Goal: Transaction & Acquisition: Purchase product/service

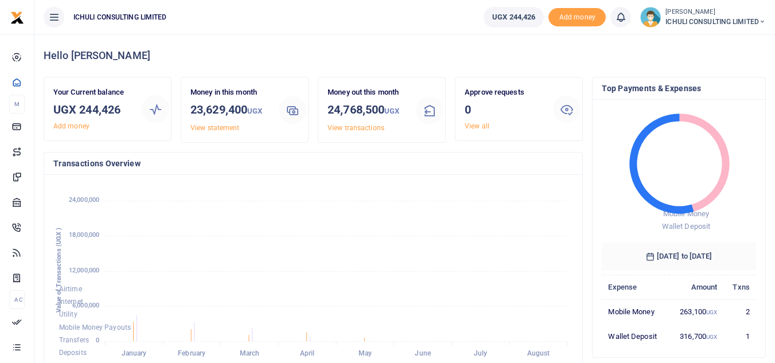
scroll to position [9, 9]
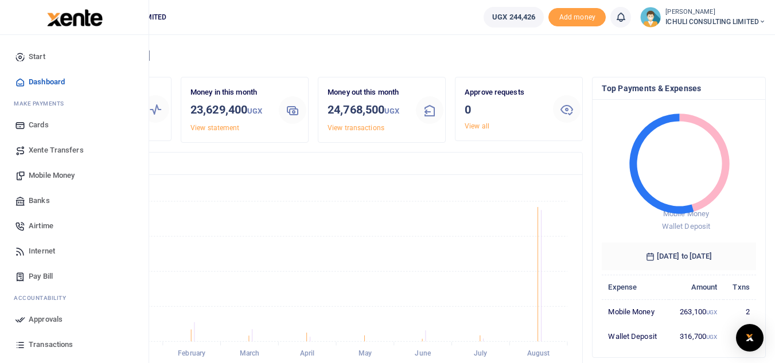
click at [59, 177] on span "Mobile Money" at bounding box center [52, 175] width 46 height 11
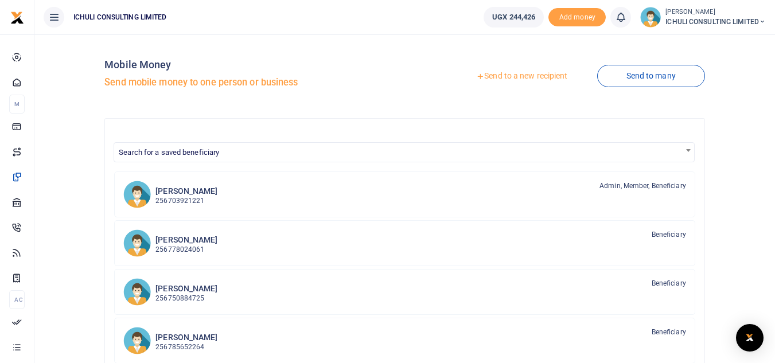
click at [526, 75] on link "Send to a new recipient" at bounding box center [522, 76] width 150 height 21
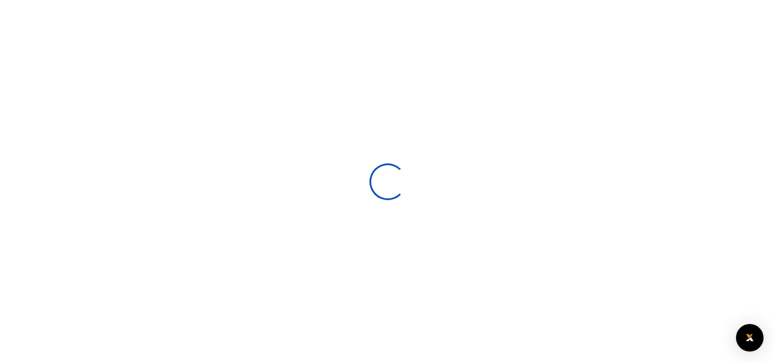
select select
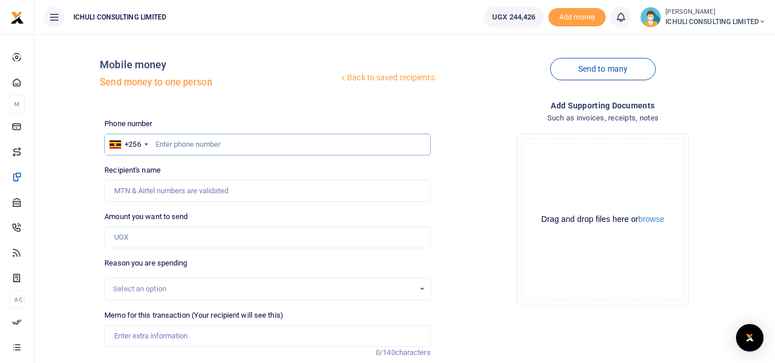
click at [240, 143] on input "text" at bounding box center [267, 145] width 326 height 22
paste input "787686928"
type input "787686928"
type input "Julius Basiba"
type input "787686928"
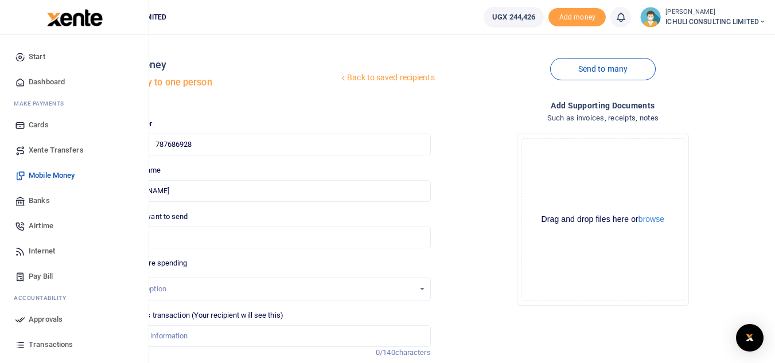
click at [56, 149] on span "Xente Transfers" at bounding box center [56, 150] width 55 height 11
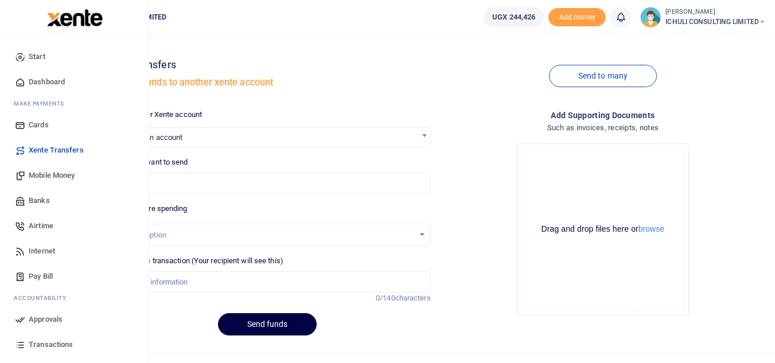
click at [54, 176] on span "Mobile Money" at bounding box center [52, 175] width 46 height 11
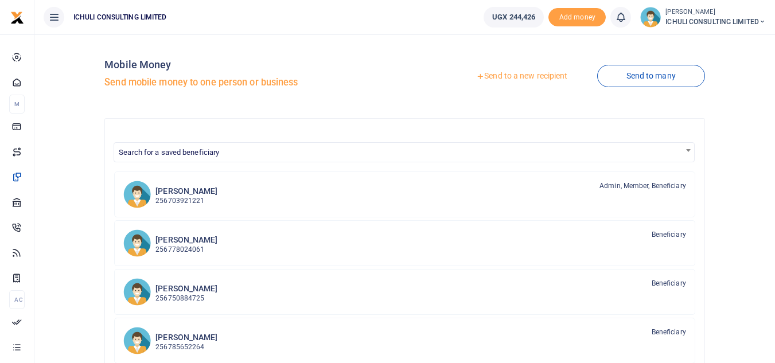
click at [502, 76] on link "Send to a new recipient" at bounding box center [522, 76] width 150 height 21
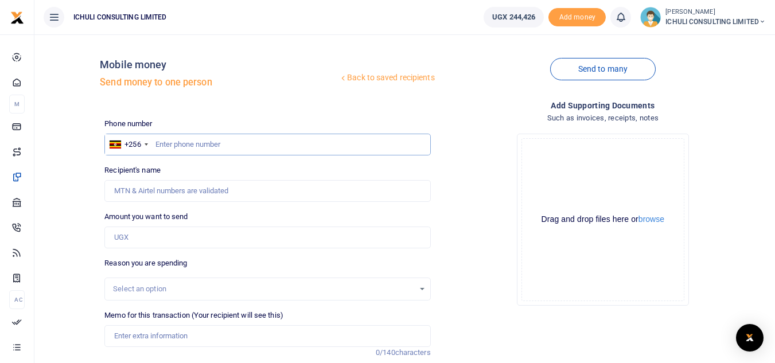
click at [221, 148] on input "text" at bounding box center [267, 145] width 326 height 22
paste input "788356383"
type input "788356383"
type input "Sylivia Namachika"
drag, startPoint x: 197, startPoint y: 141, endPoint x: 157, endPoint y: 148, distance: 41.3
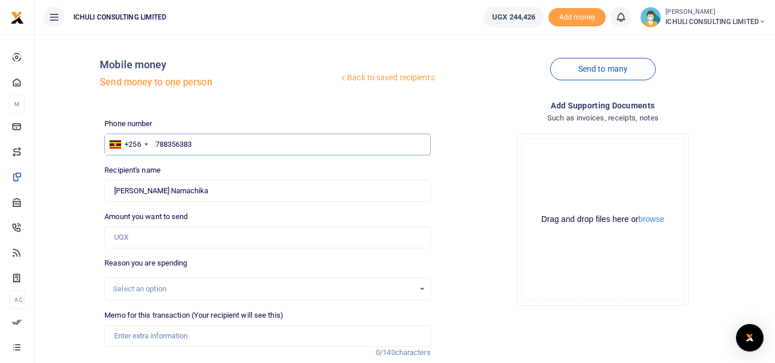
click at [157, 148] on input "788356383" at bounding box center [267, 145] width 326 height 22
paste input "4512347"
type input "745123473"
type input "Ibrahim Juma"
drag, startPoint x: 197, startPoint y: 142, endPoint x: 156, endPoint y: 143, distance: 40.7
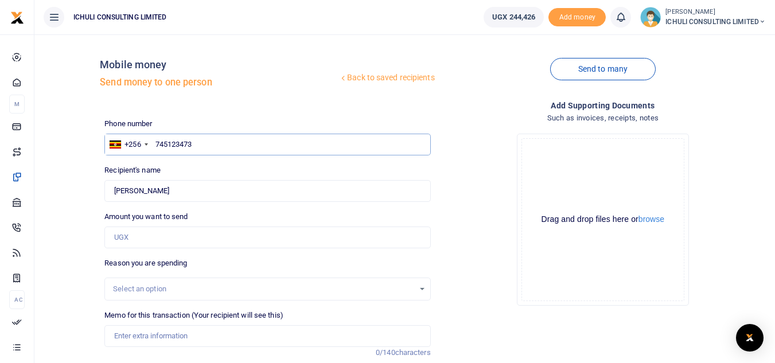
click at [156, 143] on input "745123473" at bounding box center [267, 145] width 326 height 22
paste input "72785090"
type input "772785090"
type input "Gerald Musimami"
click at [196, 145] on input "772785090" at bounding box center [267, 145] width 326 height 22
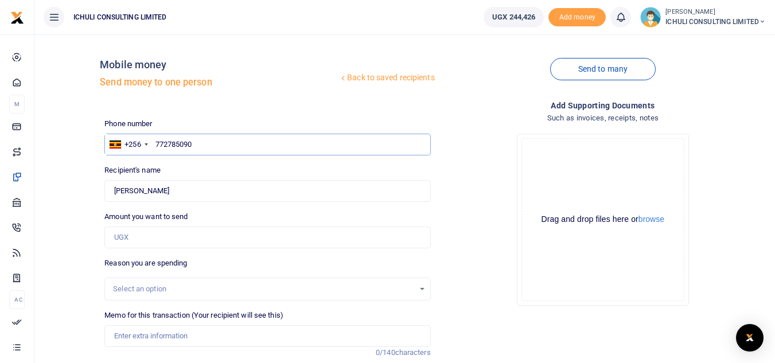
drag, startPoint x: 196, startPoint y: 145, endPoint x: 153, endPoint y: 146, distance: 42.5
click at [153, 146] on input "772785090" at bounding box center [267, 145] width 326 height 22
paste input "51035711"
type input "751035711"
type input "Abutwahil Kasango"
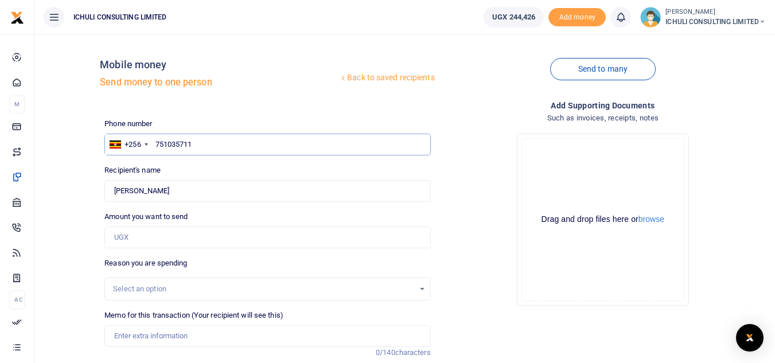
click at [197, 145] on input "751035711" at bounding box center [267, 145] width 326 height 22
drag, startPoint x: 197, startPoint y: 145, endPoint x: 155, endPoint y: 141, distance: 41.5
click at [155, 141] on input "751035711" at bounding box center [267, 145] width 326 height 22
paste input "86880059"
type input "786880059"
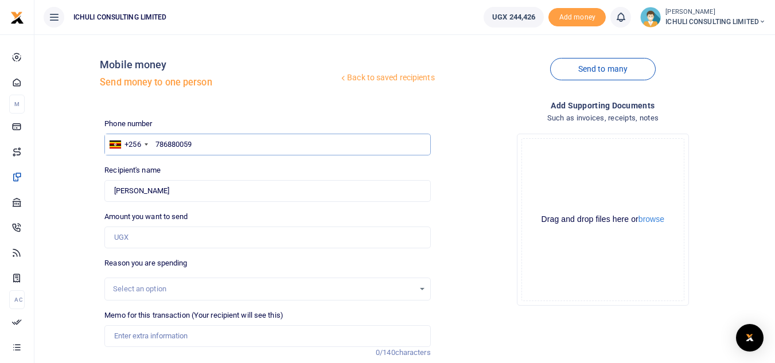
type input "David Herbert Mutabaazi"
type input "786880059"
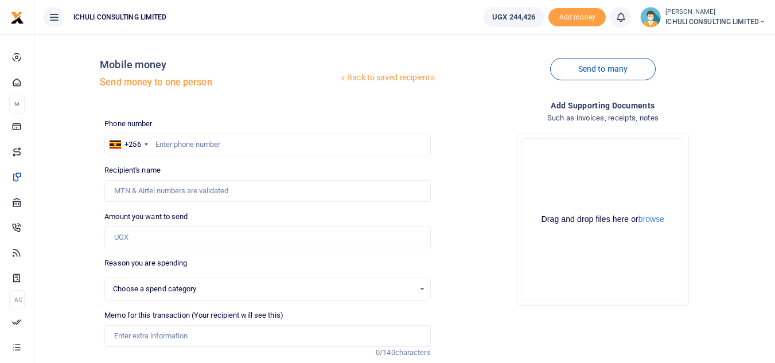
select select
click at [275, 143] on input "text" at bounding box center [267, 145] width 326 height 22
paste input "753228669"
type input "753228669"
type input "Ibrahim Juma"
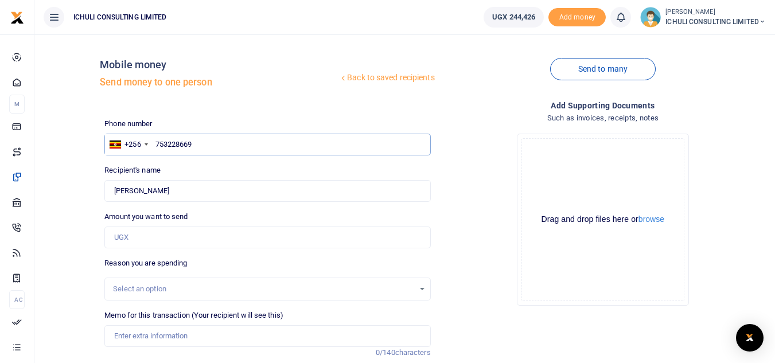
drag, startPoint x: 193, startPoint y: 145, endPoint x: 155, endPoint y: 142, distance: 38.0
click at [155, 142] on input "753228669" at bounding box center [267, 145] width 326 height 22
paste input "9575843"
type input "759575843"
click at [206, 189] on input "Found" at bounding box center [267, 191] width 326 height 22
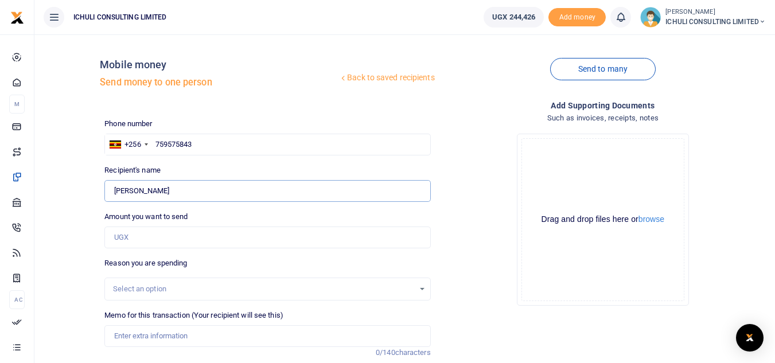
type input "Wilson Mukama"
click at [209, 235] on input "Amount you want to send" at bounding box center [267, 238] width 326 height 22
click at [295, 194] on input "Found" at bounding box center [267, 191] width 326 height 22
click at [198, 145] on input "759575843" at bounding box center [267, 145] width 326 height 22
drag, startPoint x: 194, startPoint y: 144, endPoint x: 156, endPoint y: 145, distance: 38.4
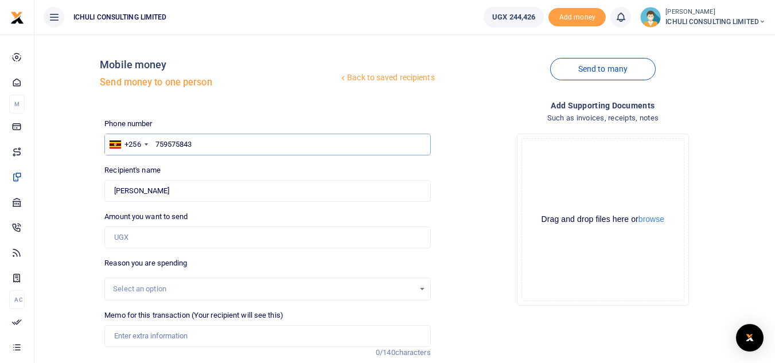
click at [156, 145] on input "759575843" at bounding box center [267, 145] width 326 height 22
paste input "88885755"
type input "788885755"
type input "Venekenti Wanume"
click at [194, 146] on input "788885755" at bounding box center [267, 145] width 326 height 22
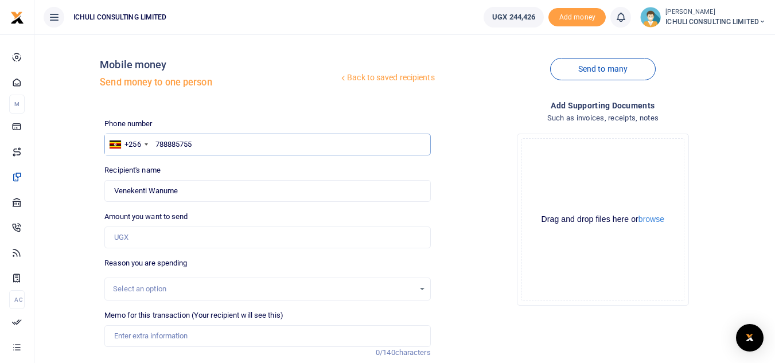
drag, startPoint x: 194, startPoint y: 146, endPoint x: 157, endPoint y: 146, distance: 37.9
click at [157, 146] on input "788885755" at bounding box center [267, 145] width 326 height 22
paste input "00722112"
click at [214, 190] on input "Found" at bounding box center [267, 191] width 326 height 22
click at [204, 228] on input "Amount you want to send" at bounding box center [267, 238] width 326 height 22
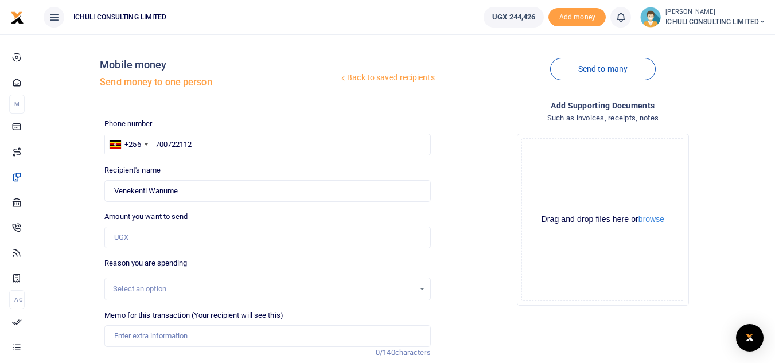
click at [281, 224] on div "Amount you want to send Amount is required." at bounding box center [267, 229] width 326 height 37
click at [202, 146] on input "700722112" at bounding box center [267, 145] width 326 height 22
type input "700722112"
click at [192, 185] on input "Found" at bounding box center [267, 191] width 326 height 22
click at [178, 229] on input "Amount you want to send" at bounding box center [267, 238] width 326 height 22
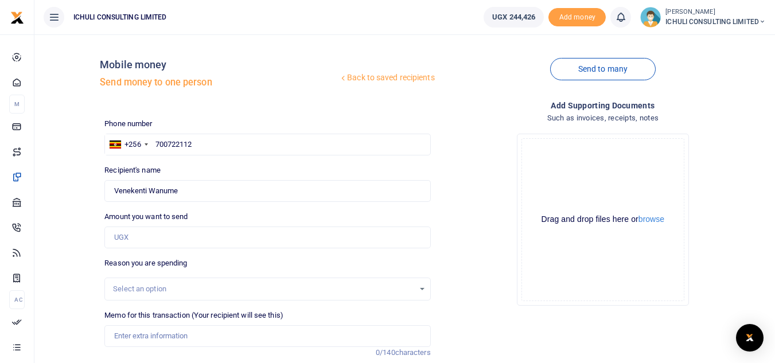
click at [478, 248] on div "Drop your files here Drag and drop files here or browse Powered by Uppy" at bounding box center [603, 219] width 326 height 190
type input "Peter Kowa"
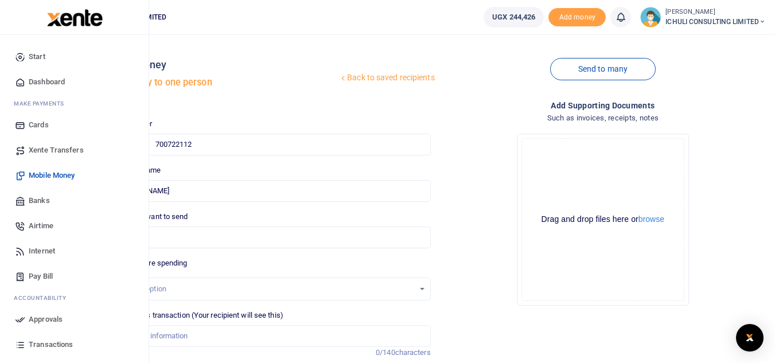
click at [41, 151] on span "Xente Transfers" at bounding box center [56, 150] width 55 height 11
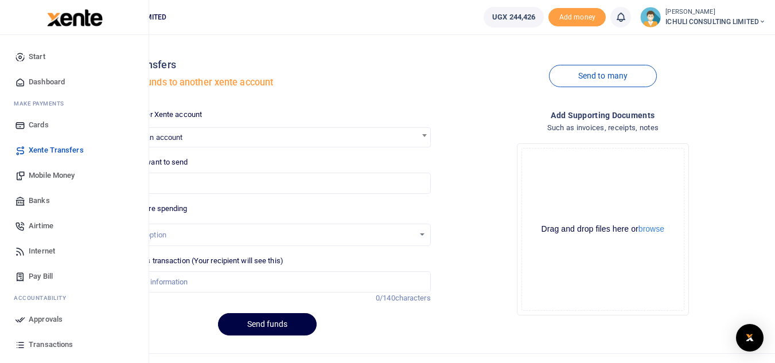
click at [61, 177] on span "Mobile Money" at bounding box center [52, 175] width 46 height 11
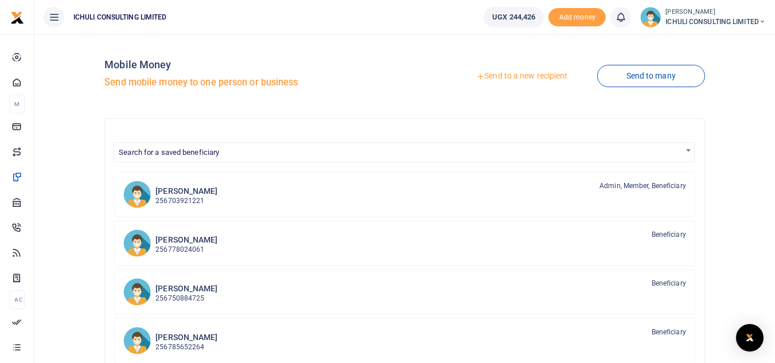
click at [524, 79] on link "Send to a new recipient" at bounding box center [522, 76] width 150 height 21
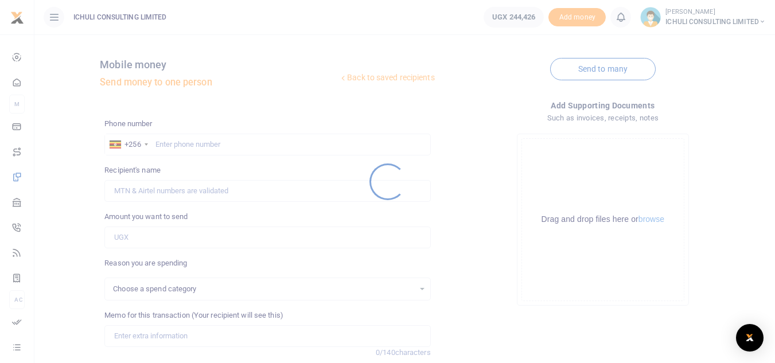
select select
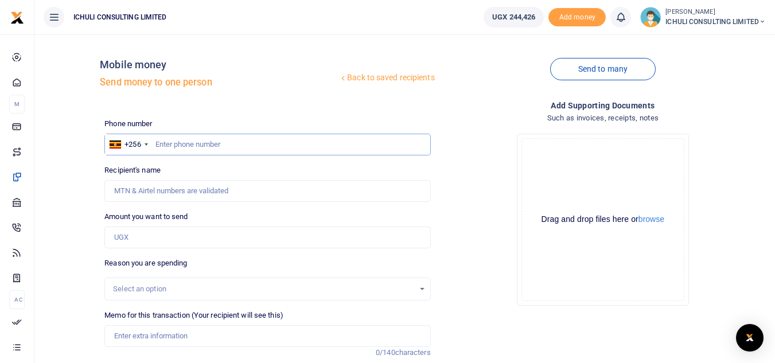
click at [210, 144] on input "text" at bounding box center [267, 145] width 326 height 22
paste input "744170660"
type input "744170660"
type input "Ibrahim Menya"
click at [197, 144] on input "744170660" at bounding box center [267, 145] width 326 height 22
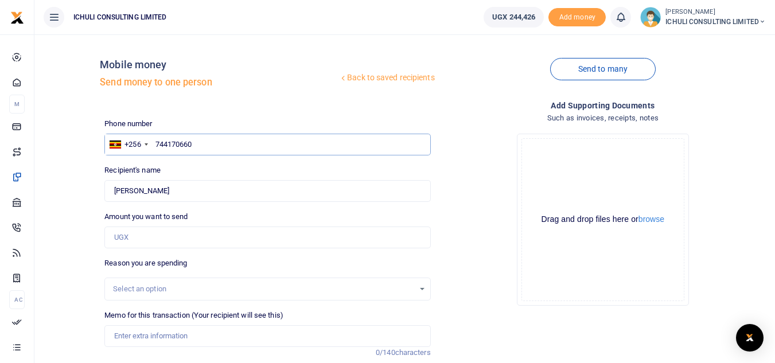
drag, startPoint x: 197, startPoint y: 144, endPoint x: 155, endPoint y: 143, distance: 41.9
click at [155, 143] on input "744170660" at bounding box center [267, 145] width 326 height 22
paste input "3580085"
type input "743580085"
type input "Yasini Menya"
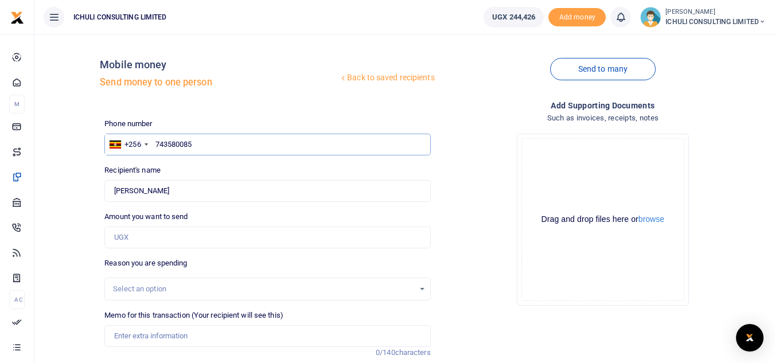
type input "743580085"
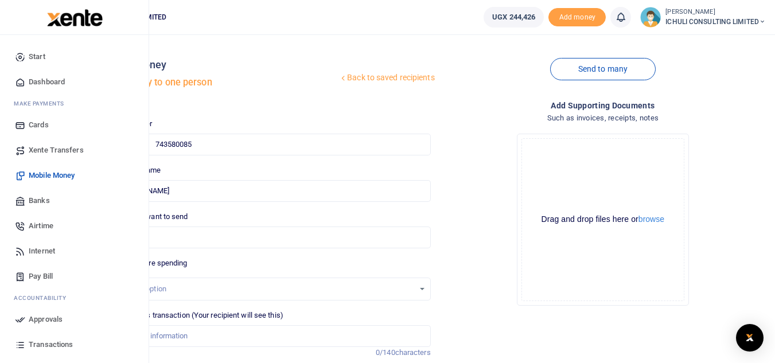
click at [49, 149] on span "Xente Transfers" at bounding box center [56, 150] width 55 height 11
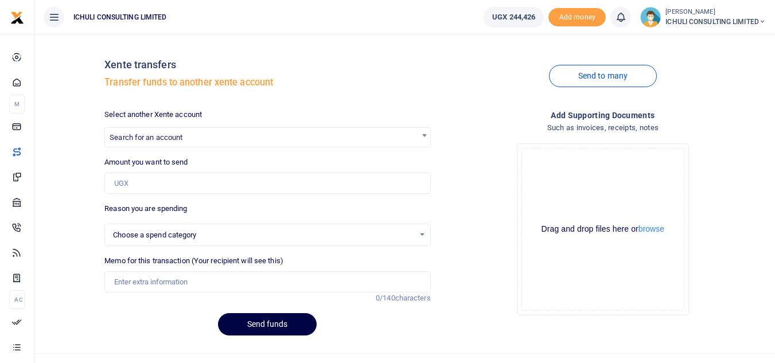
select select
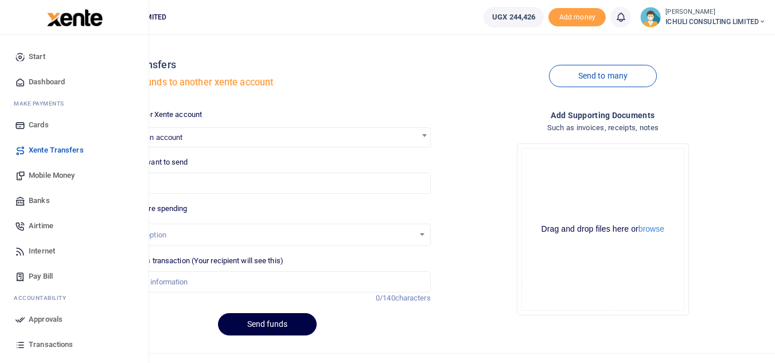
click at [37, 173] on span "Mobile Money" at bounding box center [52, 175] width 46 height 11
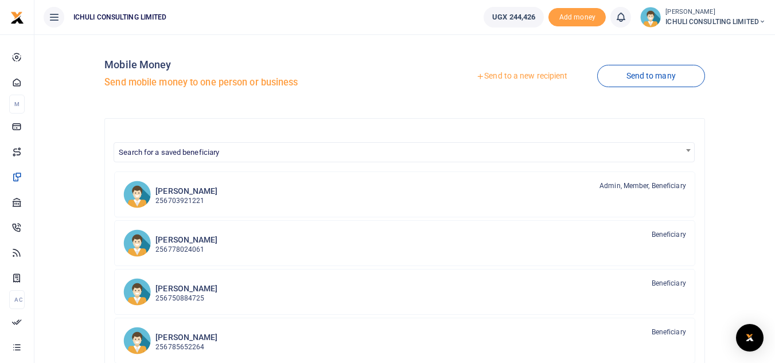
click at [527, 78] on link "Send to a new recipient" at bounding box center [522, 76] width 150 height 21
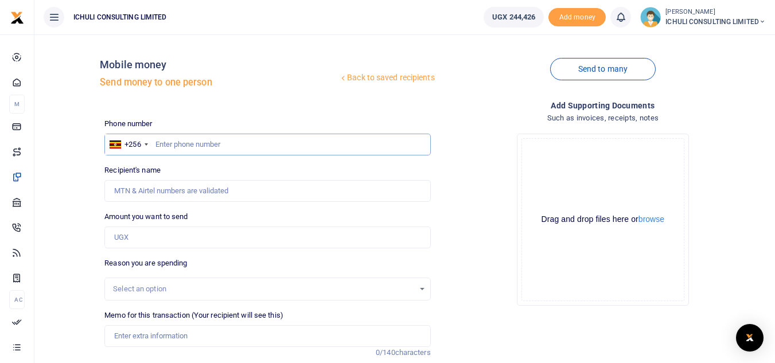
click at [209, 141] on input "text" at bounding box center [267, 145] width 326 height 22
paste input "756717939"
type input "756717939"
type input "Justine Nankwanga"
drag, startPoint x: 196, startPoint y: 146, endPoint x: 155, endPoint y: 144, distance: 40.8
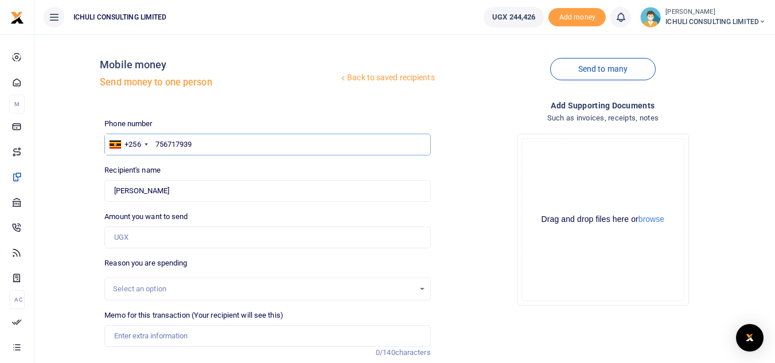
click at [155, 144] on input "756717939" at bounding box center [267, 145] width 326 height 22
paste input "7348358"
type input "773483589"
click at [170, 236] on input "Amount you want to send" at bounding box center [267, 238] width 326 height 22
type input "Samuel Muganwa Menya"
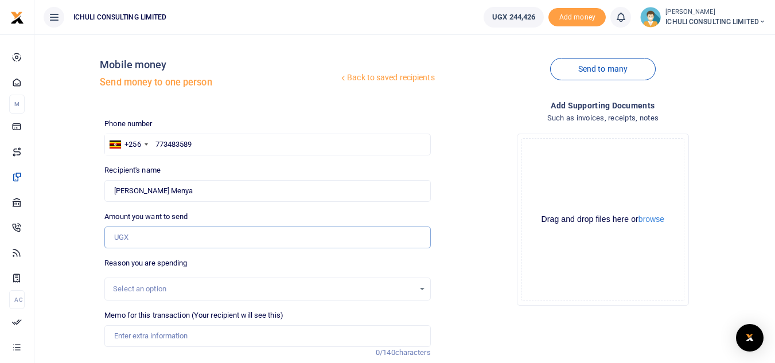
click at [239, 236] on input "Amount you want to send" at bounding box center [267, 238] width 326 height 22
click at [453, 205] on div "Drop your files here Drag and drop files here or browse Powered by Uppy" at bounding box center [603, 219] width 326 height 190
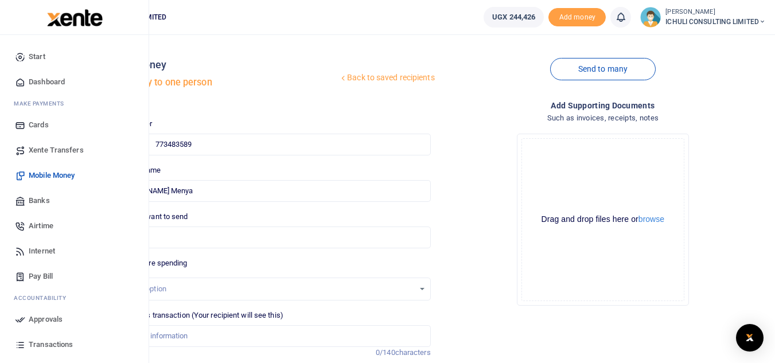
click at [36, 148] on span "Xente Transfers" at bounding box center [56, 150] width 55 height 11
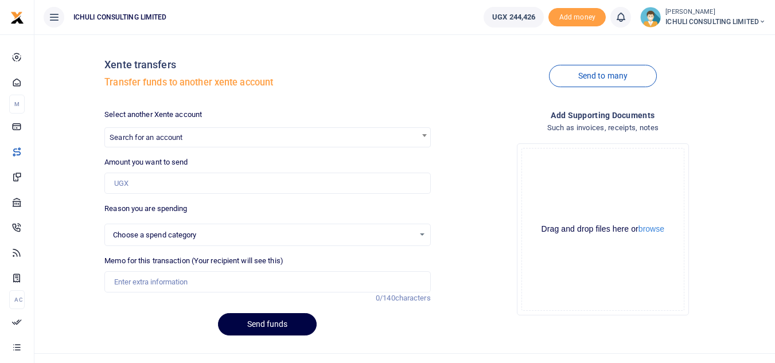
select select
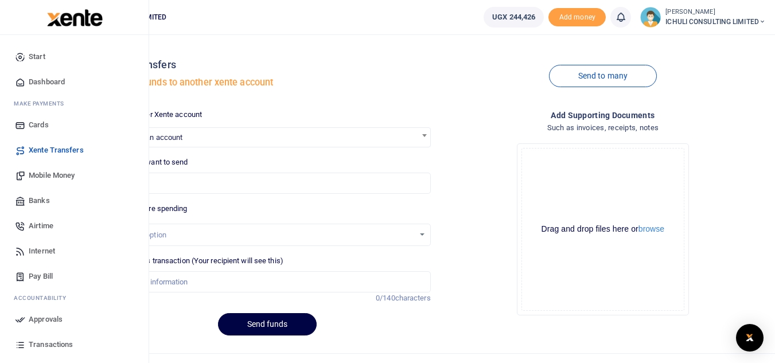
click at [48, 177] on span "Mobile Money" at bounding box center [52, 175] width 46 height 11
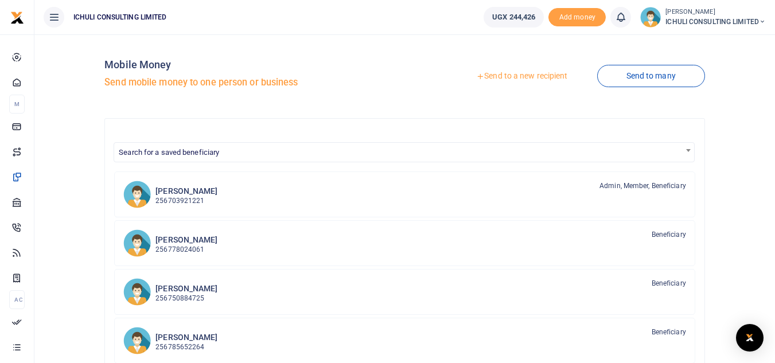
click at [491, 76] on link "Send to a new recipient" at bounding box center [522, 76] width 150 height 21
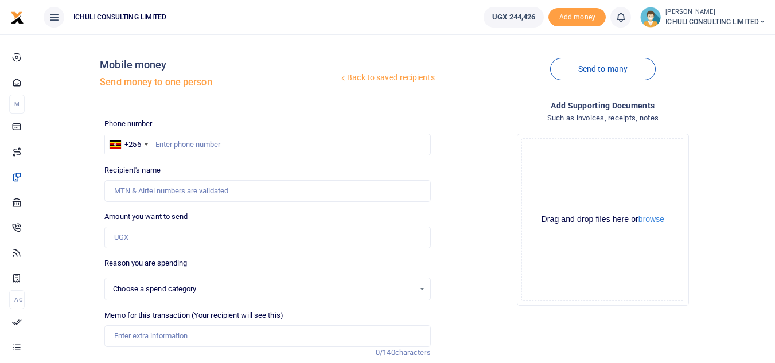
select select
click at [256, 140] on input "text" at bounding box center [267, 145] width 326 height 22
paste input "704972634"
type input "704972634"
type input "Venekenti Wanume"
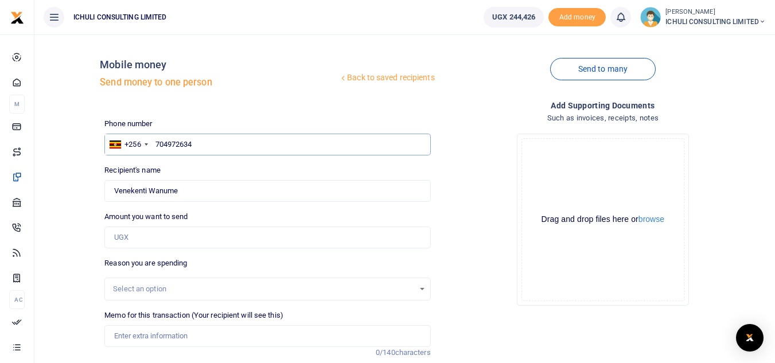
drag, startPoint x: 193, startPoint y: 142, endPoint x: 157, endPoint y: 143, distance: 36.8
click at [157, 143] on input "704972634" at bounding box center [267, 145] width 326 height 22
paste input "72250609"
type input "772250609"
type input "Keziron Kakaire"
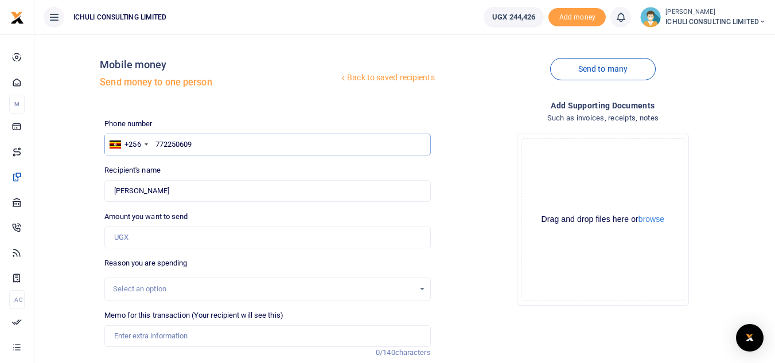
drag, startPoint x: 197, startPoint y: 143, endPoint x: 157, endPoint y: 145, distance: 40.2
click at [157, 145] on input "772250609" at bounding box center [267, 145] width 326 height 22
paste input "56398721"
type input "756398721"
click at [186, 238] on input "Amount you want to send" at bounding box center [267, 238] width 326 height 22
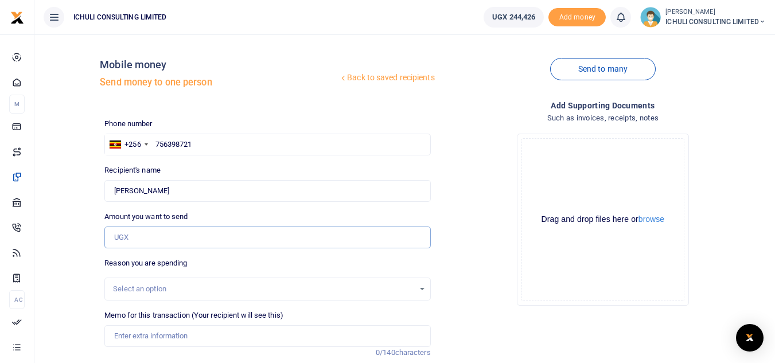
click at [277, 239] on input "Amount you want to send" at bounding box center [267, 238] width 326 height 22
click at [465, 227] on div "Drop your files here Drag and drop files here or browse Powered by Uppy" at bounding box center [603, 219] width 326 height 190
type input "Menya Samuel"
click at [177, 142] on input "text" at bounding box center [267, 145] width 326 height 22
paste input "740070998"
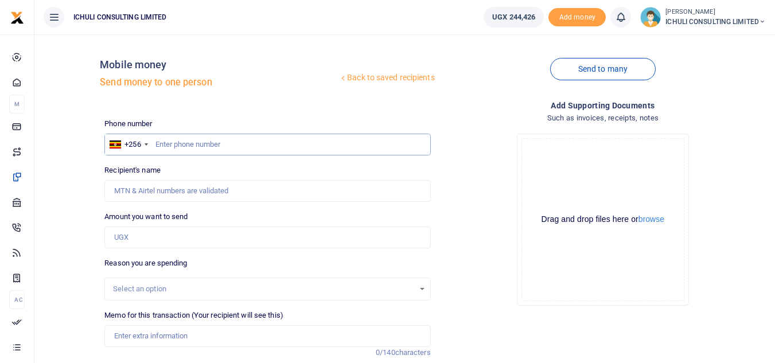
type input "740070998"
type input "David Herbert Mutabaazi"
type input "740070998"
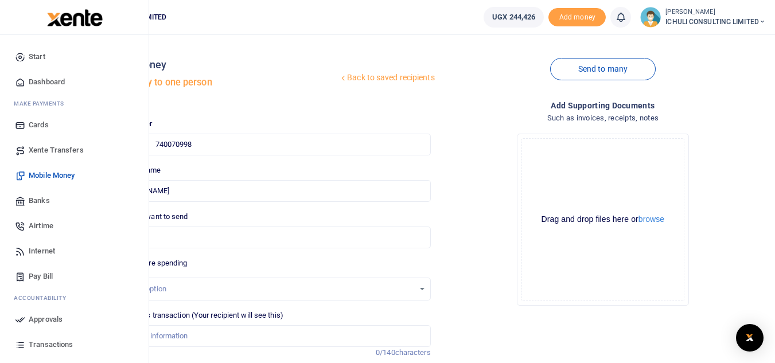
click at [60, 149] on span "Xente Transfers" at bounding box center [56, 150] width 55 height 11
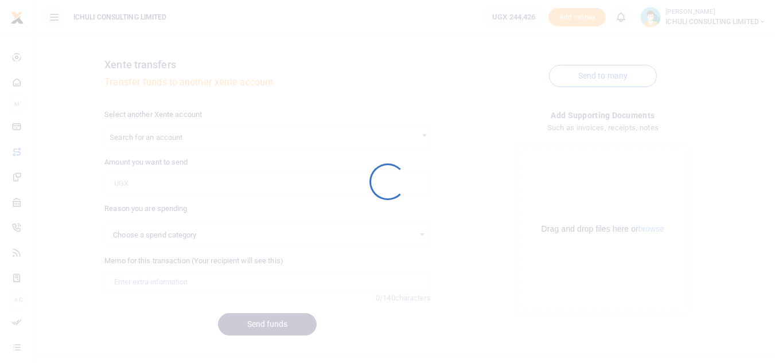
select select
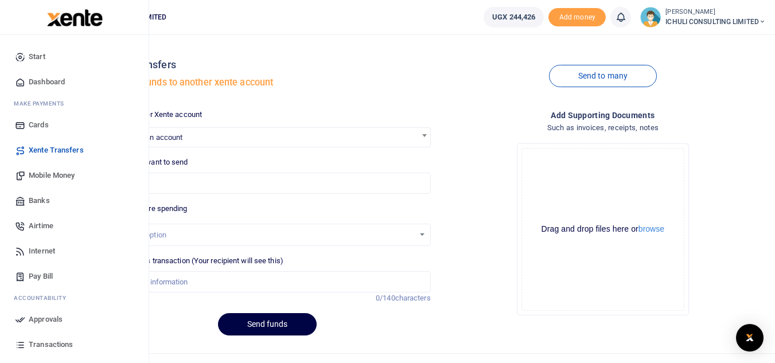
click at [58, 175] on span "Mobile Money" at bounding box center [52, 175] width 46 height 11
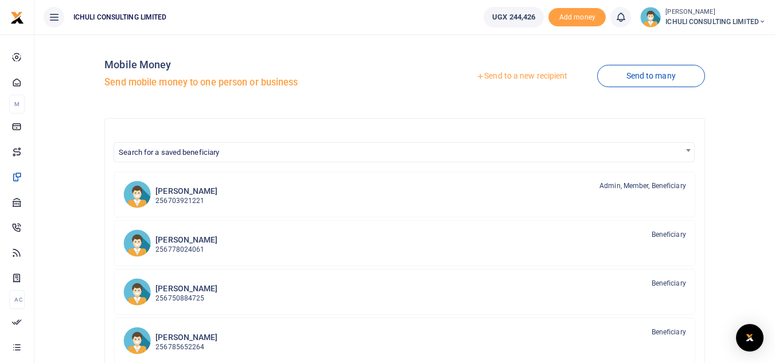
click at [500, 76] on link "Send to a new recipient" at bounding box center [522, 76] width 150 height 21
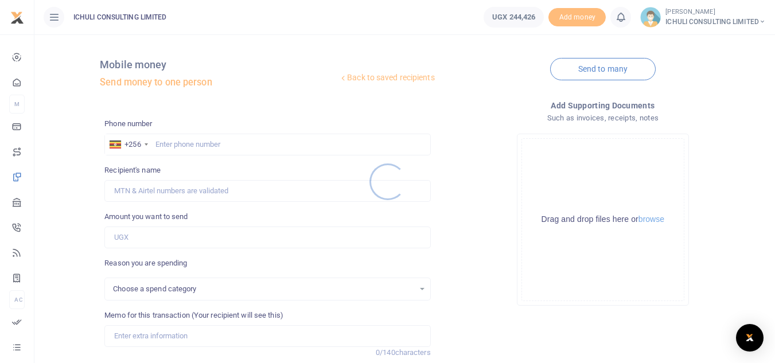
select select
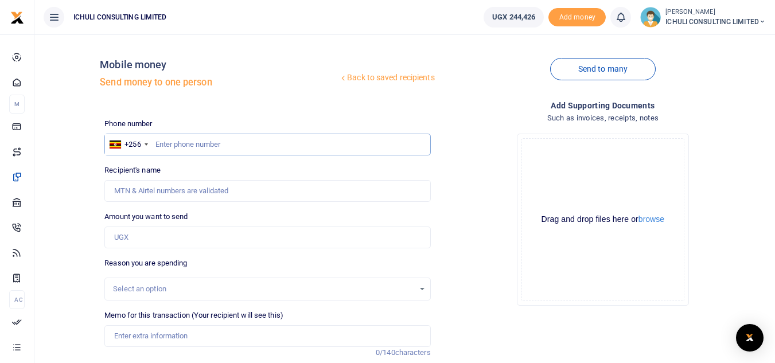
click at [174, 145] on input "text" at bounding box center [267, 145] width 326 height 22
paste input "702121602"
type input "702121602"
type input "[PERSON_NAME]"
drag, startPoint x: 193, startPoint y: 145, endPoint x: 157, endPoint y: 142, distance: 36.8
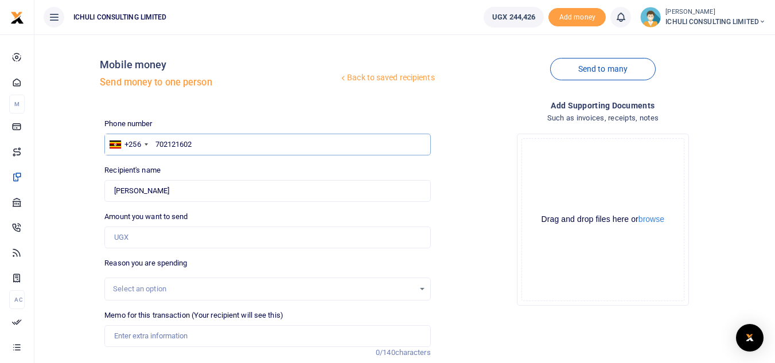
click at [157, 142] on input "702121602" at bounding box center [267, 145] width 326 height 22
paste input "391073"
type input "702391073"
type input "Hadijah Sanyu"
click at [196, 142] on input "702391073" at bounding box center [267, 145] width 326 height 22
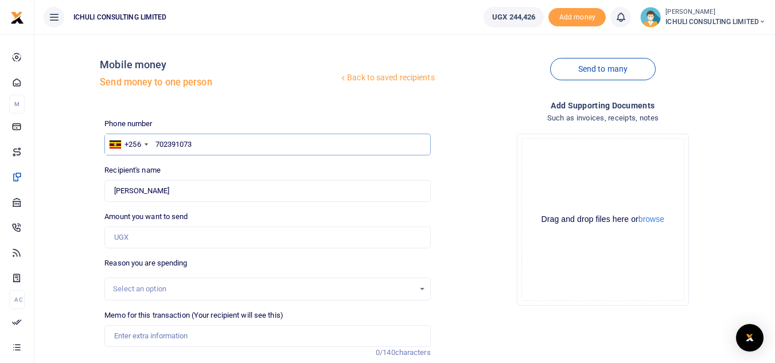
drag, startPoint x: 196, startPoint y: 142, endPoint x: 157, endPoint y: 146, distance: 39.7
click at [157, 146] on input "702391073" at bounding box center [267, 145] width 326 height 22
paste input "81831912"
type input "781831912"
type input "[PERSON_NAME]"
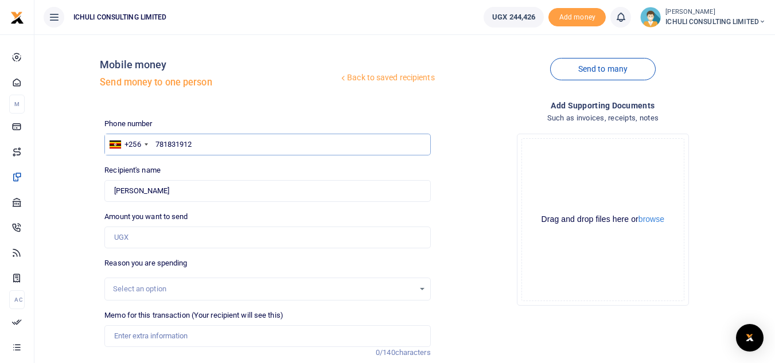
drag, startPoint x: 195, startPoint y: 145, endPoint x: 157, endPoint y: 145, distance: 38.4
click at [157, 145] on input "781831912" at bounding box center [267, 145] width 326 height 22
paste input "47304991"
click at [204, 142] on input "747304991" at bounding box center [267, 145] width 326 height 22
click at [191, 239] on input "Amount you want to send" at bounding box center [267, 238] width 326 height 22
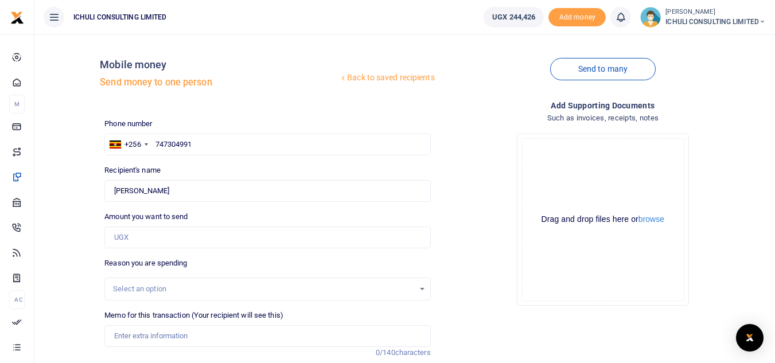
click at [465, 235] on div "Drop your files here Drag and drop files here or browse Powered by Uppy" at bounding box center [603, 219] width 326 height 190
click at [193, 232] on input "Amount you want to send" at bounding box center [267, 238] width 326 height 22
click at [383, 182] on input "Found" at bounding box center [267, 191] width 326 height 22
click at [201, 145] on input "747304991" at bounding box center [267, 145] width 326 height 22
type input "747304991"
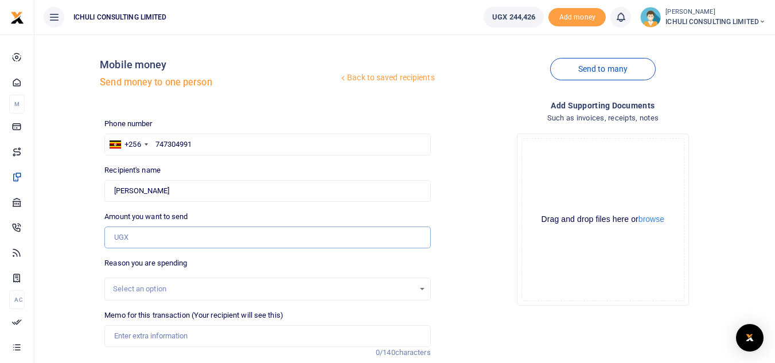
click at [205, 237] on input "Amount you want to send" at bounding box center [267, 238] width 326 height 22
click at [466, 252] on div "Drop your files here Drag and drop files here or browse Powered by Uppy" at bounding box center [603, 219] width 326 height 190
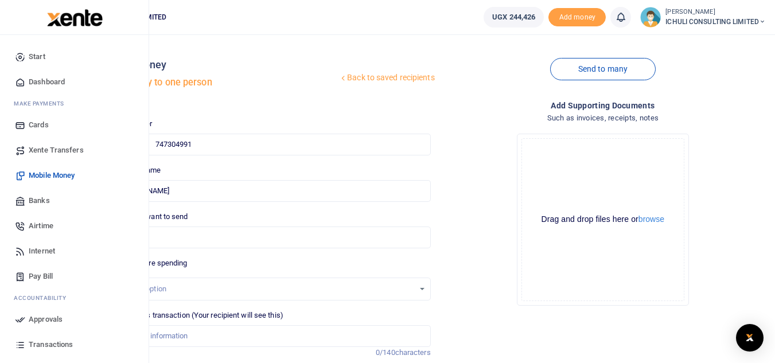
click at [67, 147] on span "Xente Transfers" at bounding box center [56, 150] width 55 height 11
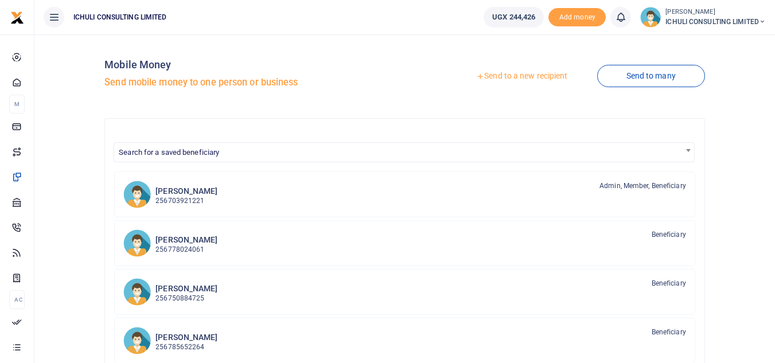
click at [524, 77] on link "Send to a new recipient" at bounding box center [522, 76] width 150 height 21
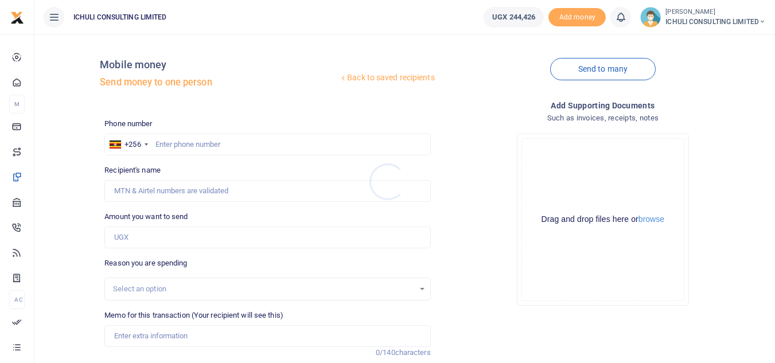
click at [210, 141] on div at bounding box center [387, 181] width 775 height 363
click at [188, 145] on input "text" at bounding box center [267, 145] width 326 height 22
paste input "747304991"
type input "747304991"
type input "[PERSON_NAME]"
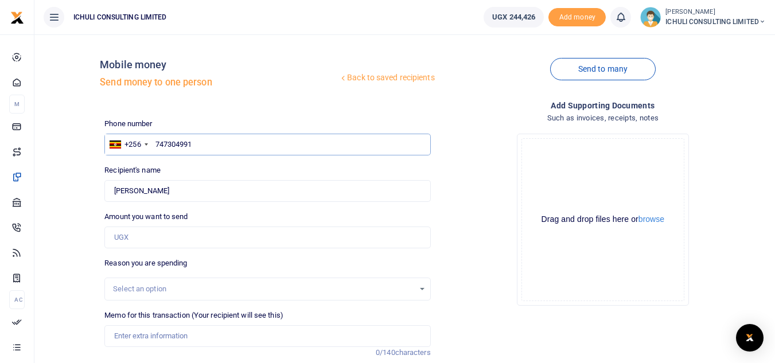
click at [193, 145] on input "747304991" at bounding box center [267, 145] width 326 height 22
drag, startPoint x: 193, startPoint y: 145, endPoint x: 156, endPoint y: 143, distance: 36.8
click at [156, 143] on input "747304991" at bounding box center [267, 145] width 326 height 22
paste input "58892294"
type input "758892294"
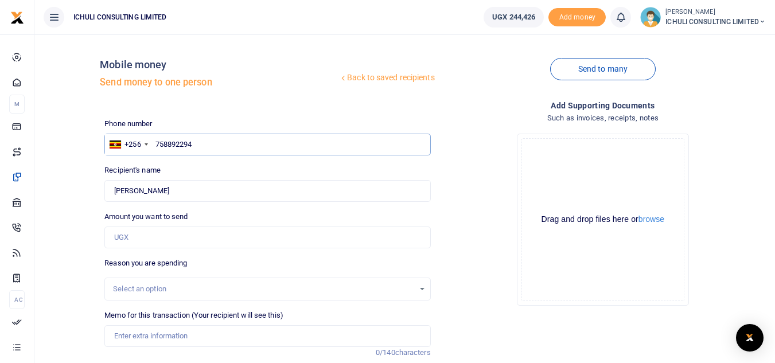
type input "[PERSON_NAME]"
drag, startPoint x: 207, startPoint y: 145, endPoint x: 154, endPoint y: 151, distance: 53.7
click at [154, 151] on input "758892294" at bounding box center [267, 145] width 326 height 22
paste input "43418722"
type input "743418722"
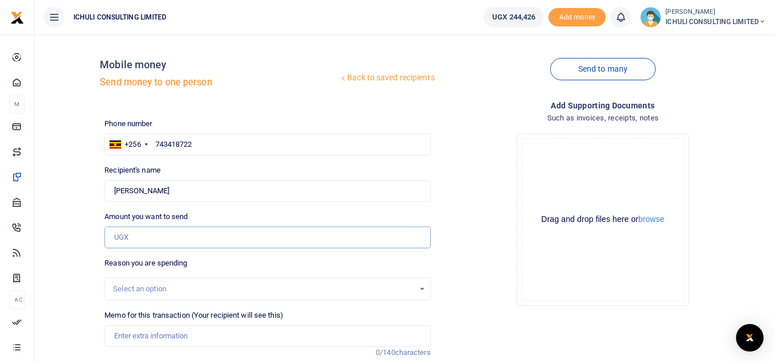
click at [184, 227] on input "Amount you want to send" at bounding box center [267, 238] width 326 height 22
click at [229, 232] on input "Amount you want to send" at bounding box center [267, 238] width 326 height 22
type input "Aloni Kibalya"
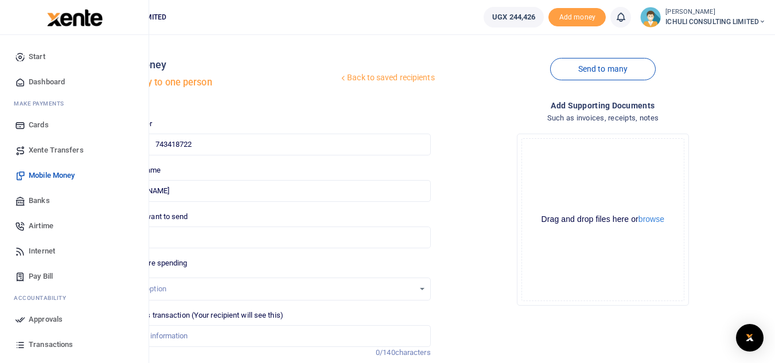
click at [55, 149] on span "Xente Transfers" at bounding box center [56, 150] width 55 height 11
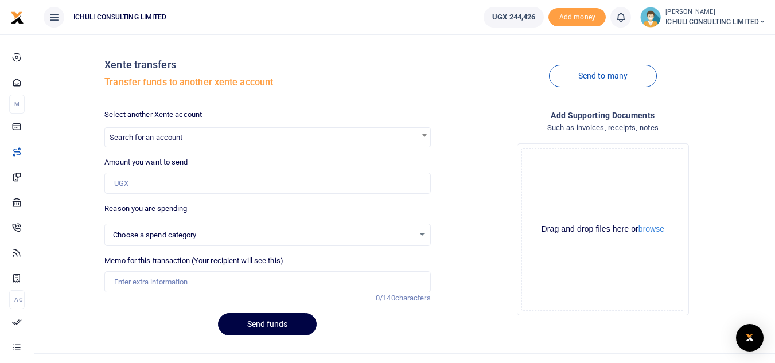
select select
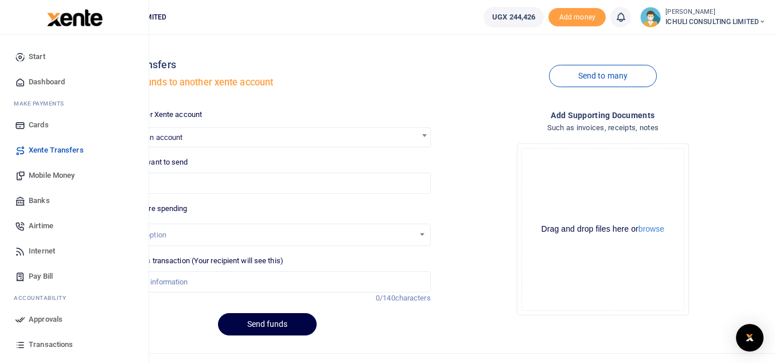
click at [48, 173] on span "Mobile Money" at bounding box center [52, 175] width 46 height 11
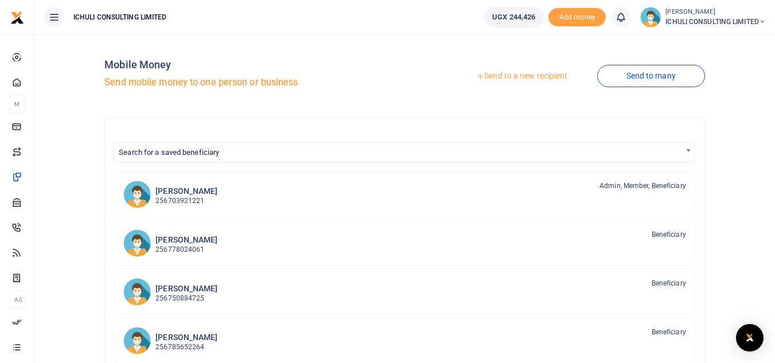
click at [496, 75] on link "Send to a new recipient" at bounding box center [522, 76] width 150 height 21
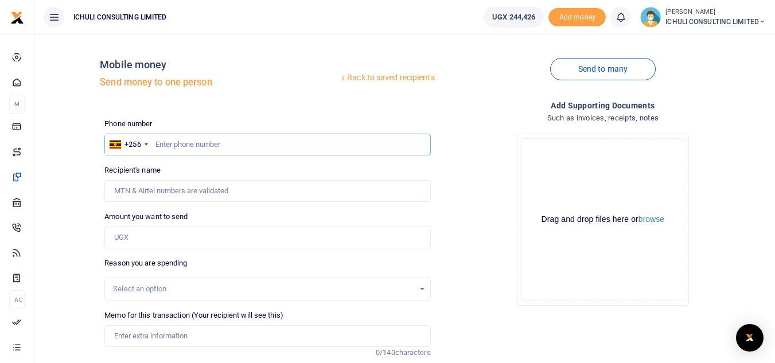
click at [182, 143] on input "text" at bounding box center [267, 145] width 326 height 22
paste input "741032924"
type input "741032924"
type input "Deogratious Ssemyalo"
drag, startPoint x: 196, startPoint y: 145, endPoint x: 157, endPoint y: 145, distance: 39.0
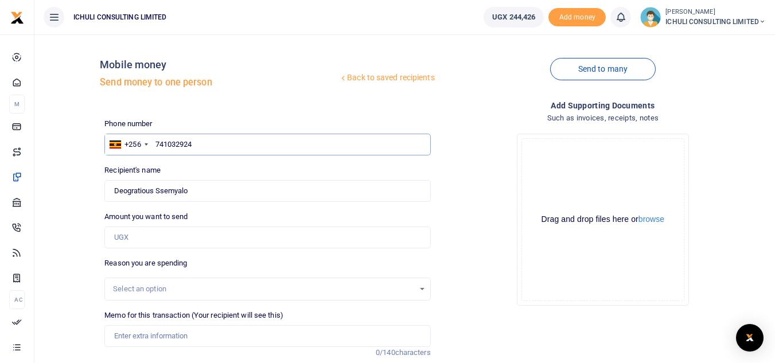
click at [157, 145] on input "741032924" at bounding box center [267, 145] width 326 height 22
paste input "79249171"
type input "779249171"
type input "Dezzy Nakauka"
click at [176, 232] on input "Amount you want to send" at bounding box center [267, 238] width 326 height 22
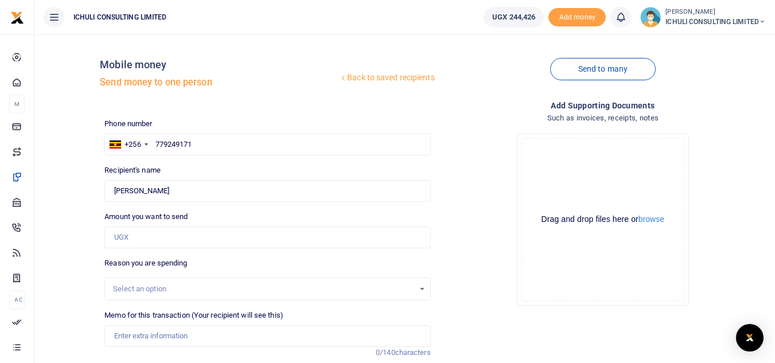
click at [500, 204] on div "Drop your files here Drag and drop files here or browse Powered by Uppy" at bounding box center [603, 219] width 326 height 190
click at [194, 144] on input "779249171" at bounding box center [267, 145] width 326 height 22
drag, startPoint x: 194, startPoint y: 144, endPoint x: 157, endPoint y: 143, distance: 37.9
click at [157, 143] on input "779249171" at bounding box center [267, 145] width 326 height 22
paste input "2391073"
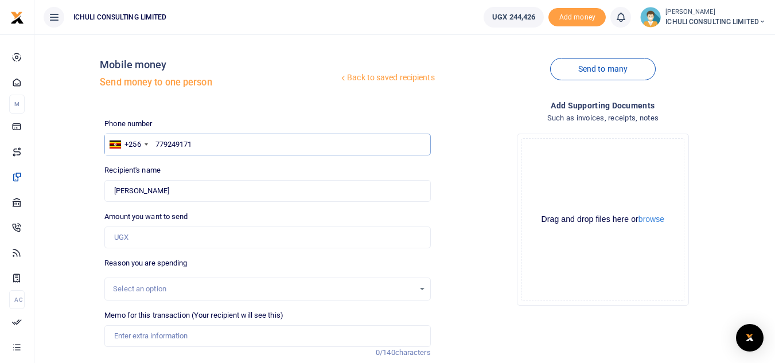
type input "772391073"
type input "Hadijah Nalubwama Sanyu"
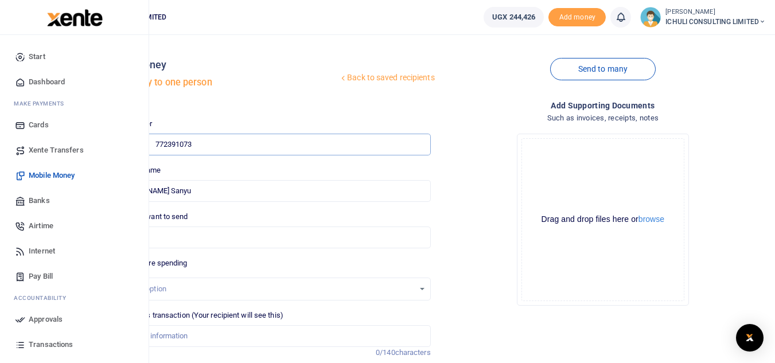
type input "772391073"
click at [46, 150] on span "Xente Transfers" at bounding box center [56, 150] width 55 height 11
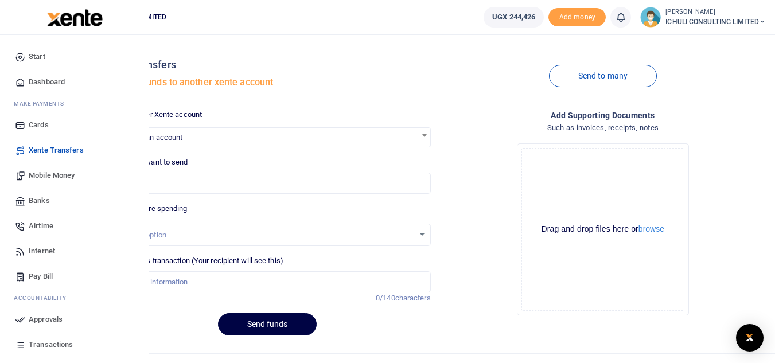
click at [50, 174] on span "Mobile Money" at bounding box center [52, 175] width 46 height 11
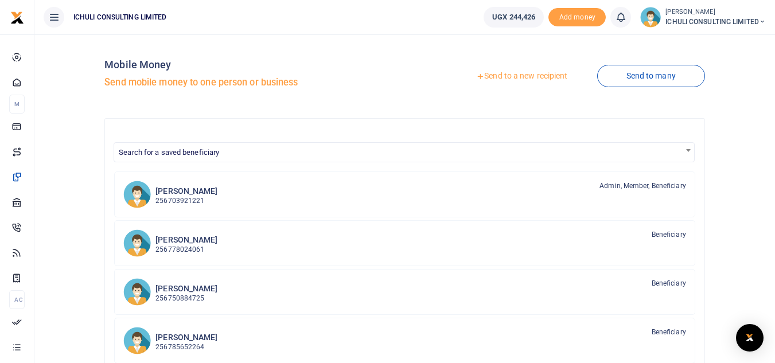
click at [531, 73] on link "Send to a new recipient" at bounding box center [522, 76] width 150 height 21
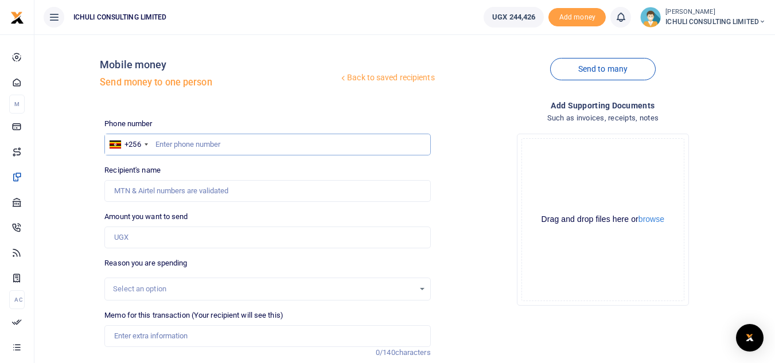
click at [264, 143] on input "text" at bounding box center [267, 145] width 326 height 22
paste input "758940083"
type input "758940083"
type input "[PERSON_NAME]"
drag, startPoint x: 196, startPoint y: 144, endPoint x: 155, endPoint y: 145, distance: 41.3
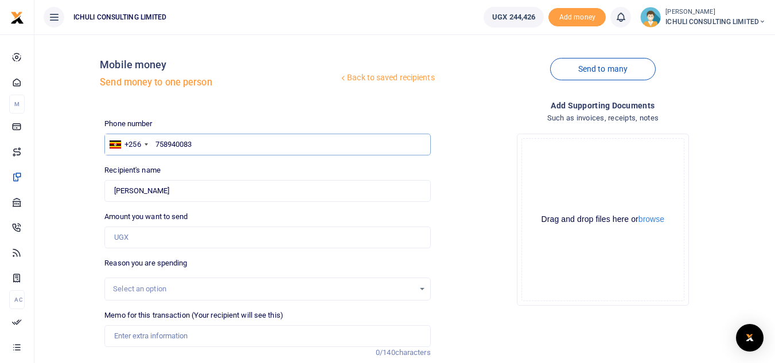
click at [155, 145] on input "758940083" at bounding box center [267, 145] width 326 height 22
paste input "5229997"
type input "755229997"
type input "Ronald Nsubuga"
drag, startPoint x: 194, startPoint y: 147, endPoint x: 157, endPoint y: 145, distance: 36.8
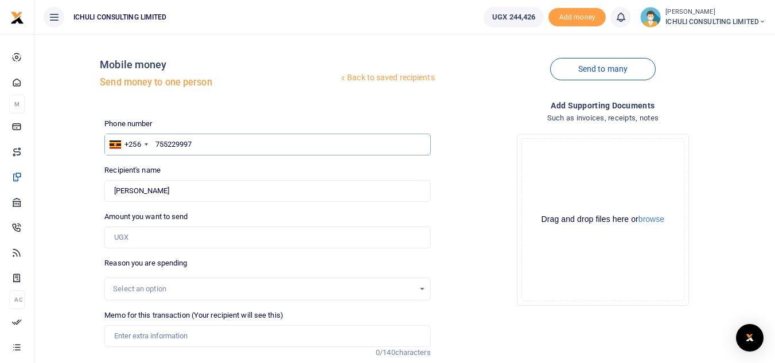
click at [157, 145] on input "755229997" at bounding box center [267, 145] width 326 height 22
click at [195, 145] on input "755229997" at bounding box center [267, 145] width 326 height 22
drag, startPoint x: 195, startPoint y: 145, endPoint x: 157, endPoint y: 147, distance: 37.9
click at [157, 147] on input "755229997" at bounding box center [267, 145] width 326 height 22
paste input "71886553"
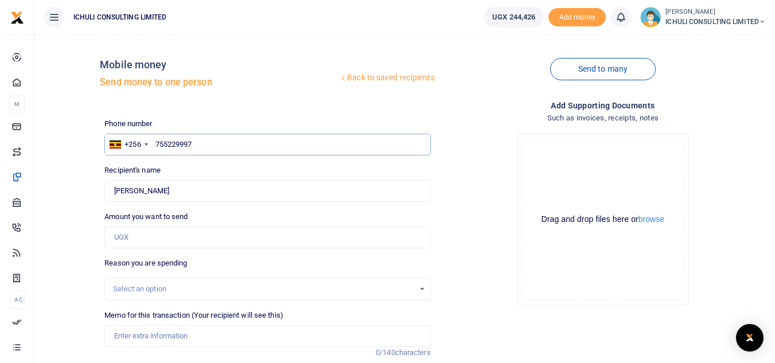
type input "771886553"
type input "Gerald Waikoti"
type input "771886553"
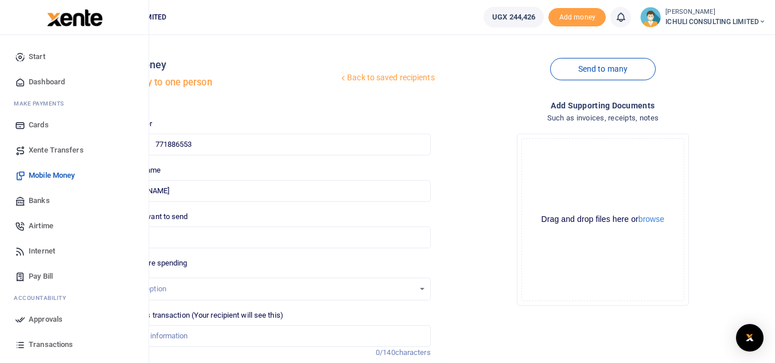
click at [59, 148] on span "Xente Transfers" at bounding box center [56, 150] width 55 height 11
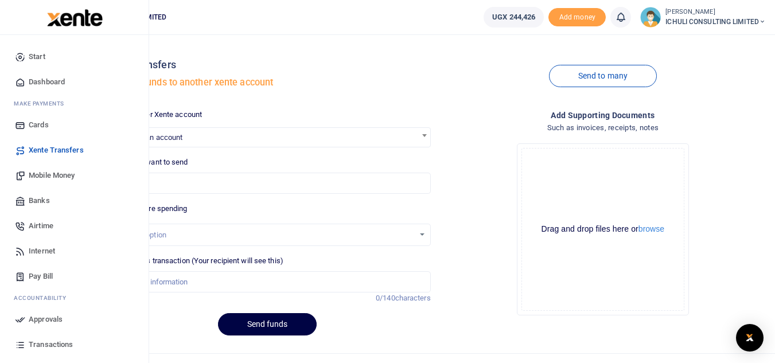
click at [53, 176] on span "Mobile Money" at bounding box center [52, 175] width 46 height 11
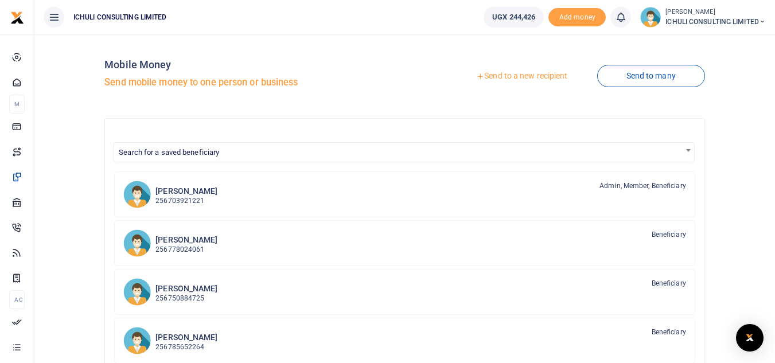
click at [500, 77] on link "Send to a new recipient" at bounding box center [522, 76] width 150 height 21
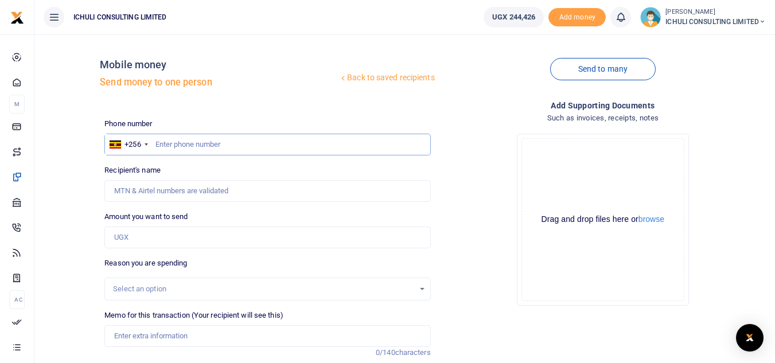
click at [155, 144] on input "text" at bounding box center [267, 145] width 326 height 22
paste input "701028918"
type input "701028918"
type input "Violetpersis Namugosa"
drag, startPoint x: 194, startPoint y: 144, endPoint x: 157, endPoint y: 145, distance: 37.3
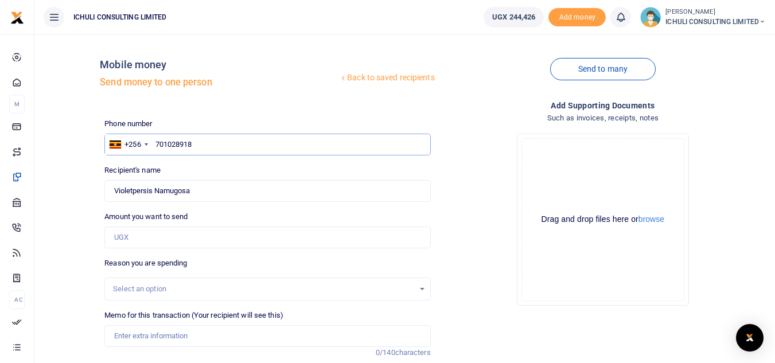
click at [157, 145] on input "701028918" at bounding box center [267, 145] width 326 height 22
paste input "55229997"
type input "755229997"
type input "[PERSON_NAME]"
drag, startPoint x: 195, startPoint y: 145, endPoint x: 157, endPoint y: 147, distance: 38.5
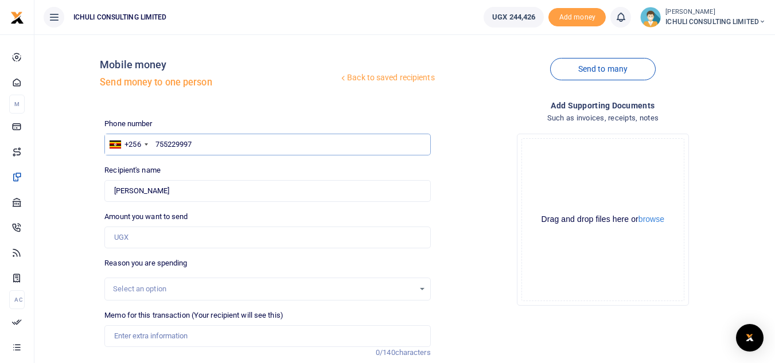
click at [157, 147] on input "755229997" at bounding box center [267, 145] width 326 height 22
paste input "49413059"
type input "749413059"
type input "Christine Nakanjako"
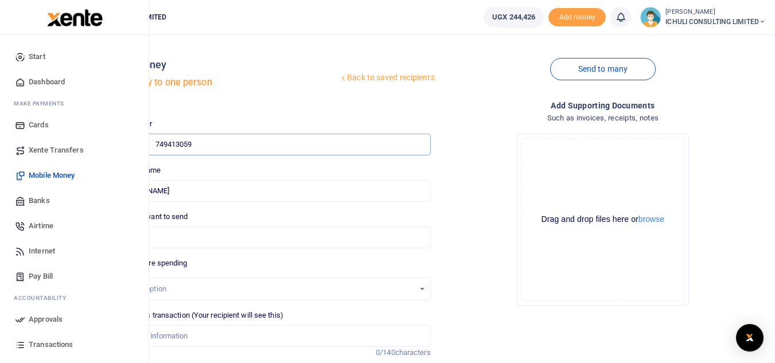
type input "749413059"
click at [51, 150] on span "Xente Transfers" at bounding box center [56, 150] width 55 height 11
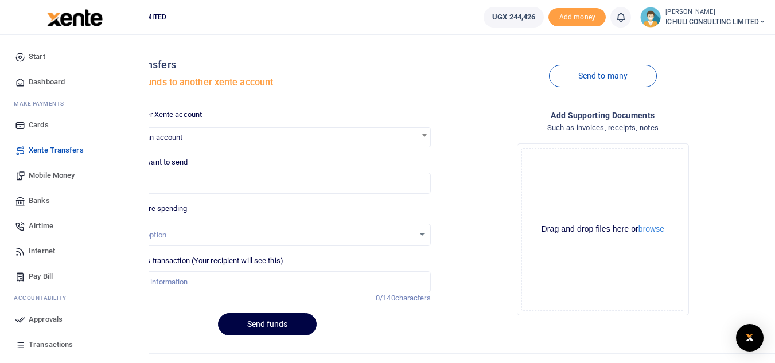
click at [62, 172] on span "Mobile Money" at bounding box center [52, 175] width 46 height 11
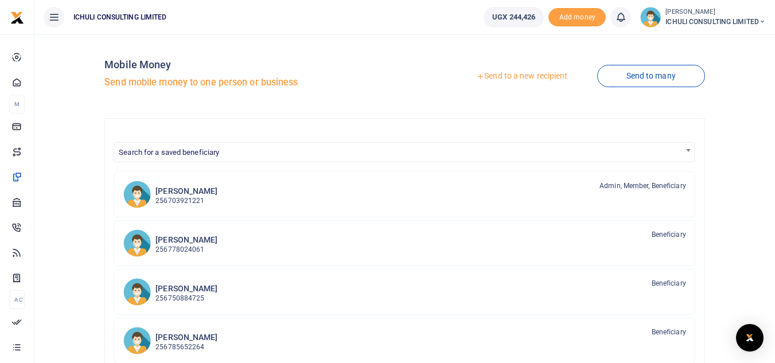
click at [516, 76] on link "Send to a new recipient" at bounding box center [522, 76] width 150 height 21
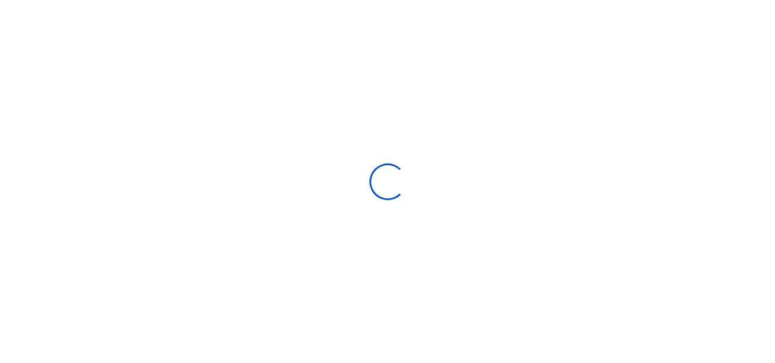
select select "Loading bundles"
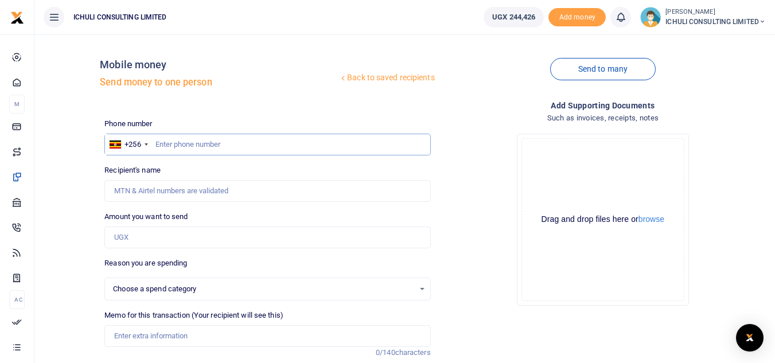
click at [229, 146] on input "text" at bounding box center [267, 145] width 326 height 22
paste input "704328037"
type input "704328037"
select select
type input "[PERSON_NAME]"
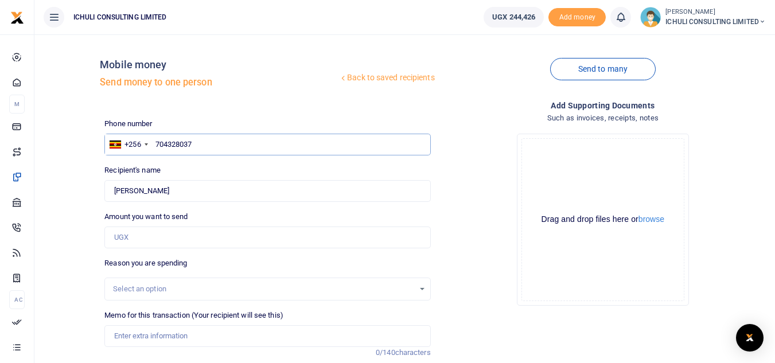
drag, startPoint x: 195, startPoint y: 144, endPoint x: 155, endPoint y: 145, distance: 39.6
click at [155, 145] on input "704328037" at bounding box center [267, 145] width 326 height 22
paste input "9077052"
type input "709077052"
type input "[PERSON_NAME]"
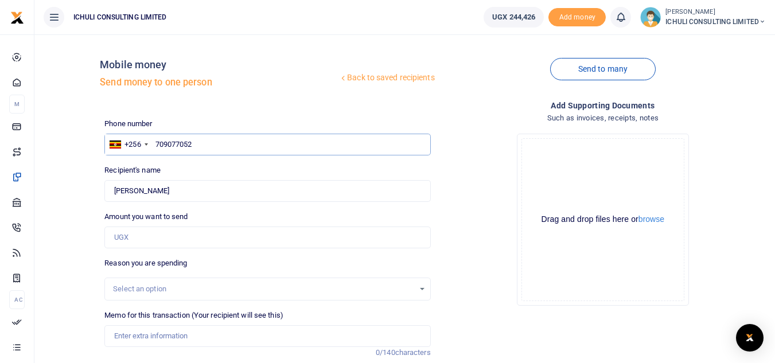
drag, startPoint x: 194, startPoint y: 143, endPoint x: 157, endPoint y: 143, distance: 37.3
click at [157, 143] on input "709077052" at bounding box center [267, 145] width 326 height 22
paste input "0713105"
type input "700713105"
type input "[PERSON_NAME]"
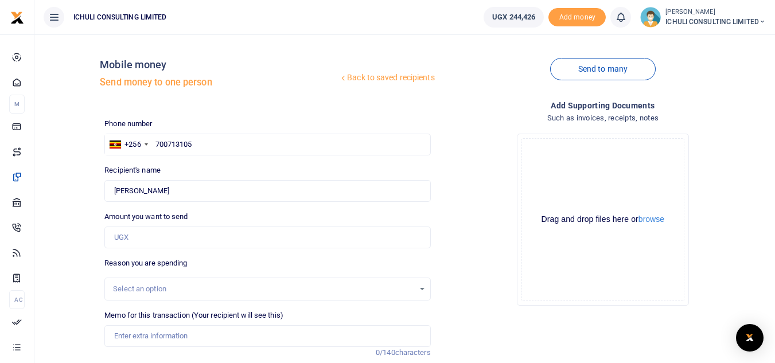
click at [445, 225] on div "Drop your files here Drag and drop files here or browse Powered by Uppy" at bounding box center [603, 219] width 326 height 190
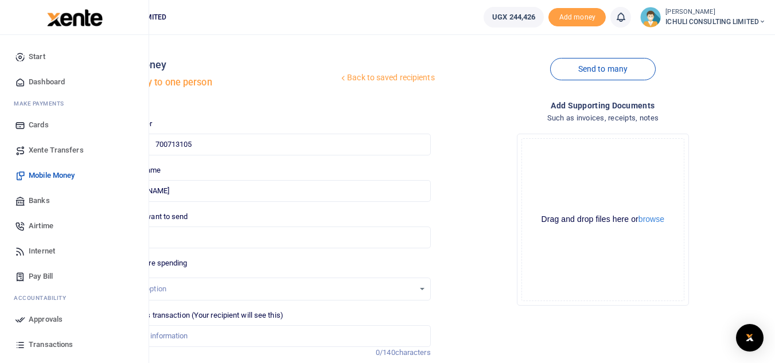
click at [40, 150] on span "Xente Transfers" at bounding box center [56, 150] width 55 height 11
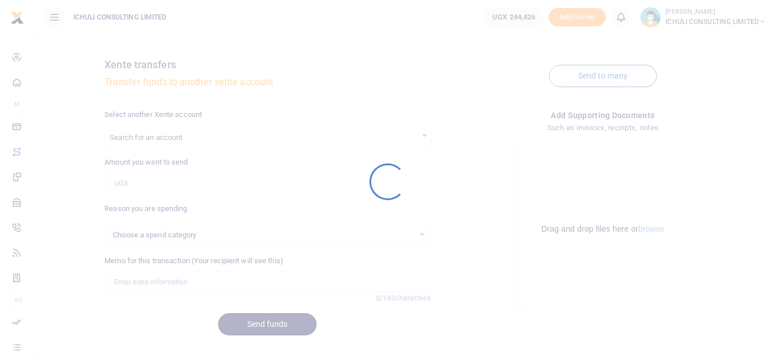
select select
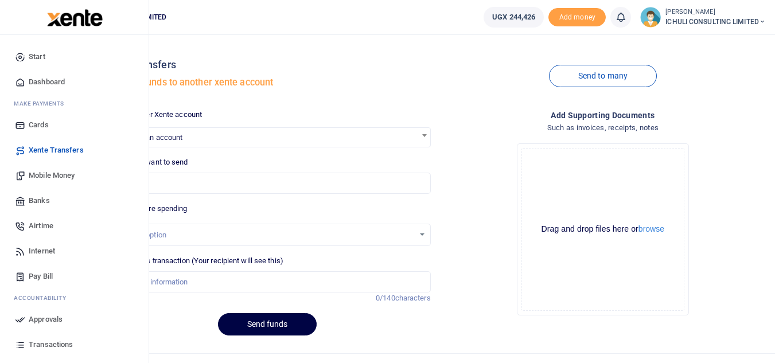
click at [65, 176] on span "Mobile Money" at bounding box center [52, 175] width 46 height 11
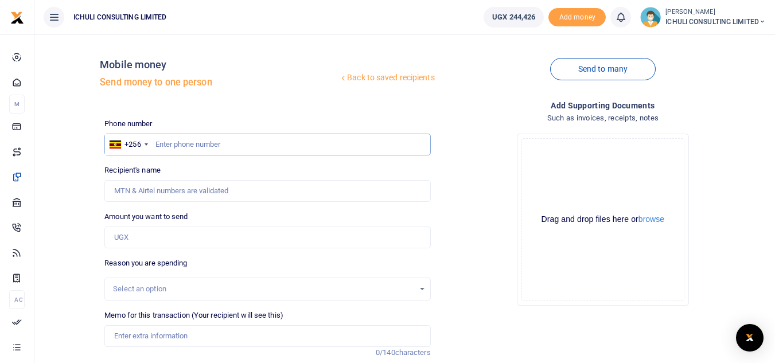
click at [170, 145] on input "text" at bounding box center [267, 145] width 326 height 22
paste input "759051840"
type input "759051840"
type input "Richard Kutosi"
type input "759051840"
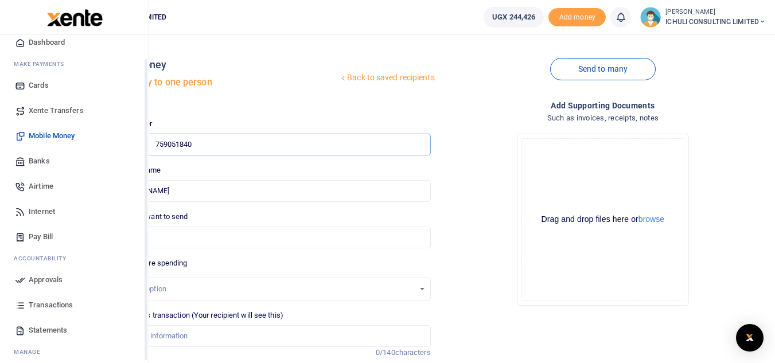
drag, startPoint x: 145, startPoint y: 315, endPoint x: 145, endPoint y: 349, distance: 33.8
click at [145, 349] on div "Start Dashboard M ake Payments Cards Xente Transfers Mobile Money Banks Airtime…" at bounding box center [74, 216] width 149 height 363
click at [49, 329] on span "Statements" at bounding box center [48, 329] width 38 height 11
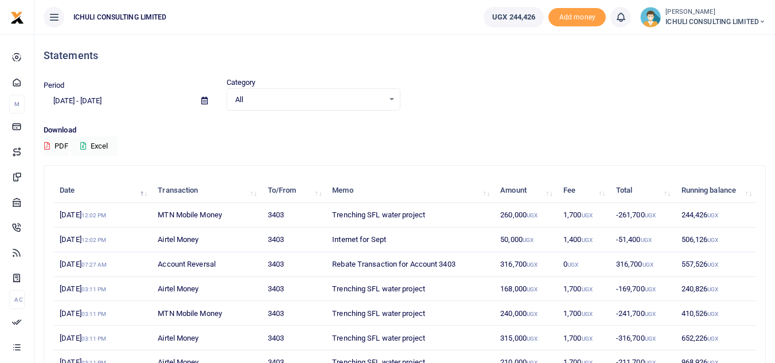
click at [202, 102] on icon at bounding box center [204, 100] width 6 height 7
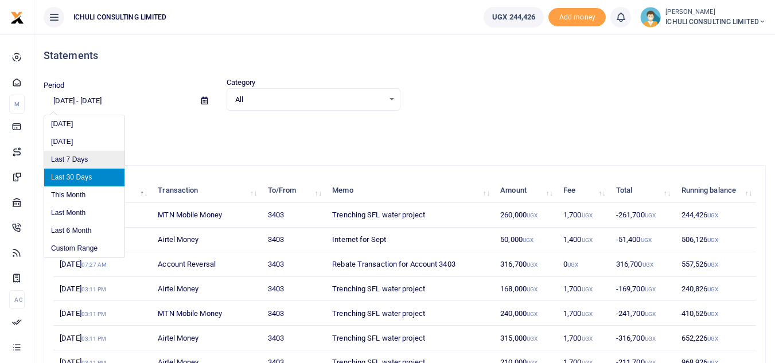
click at [67, 159] on li "Last 7 Days" at bounding box center [84, 160] width 80 height 18
type input "08/22/2025 - 08/28/2025"
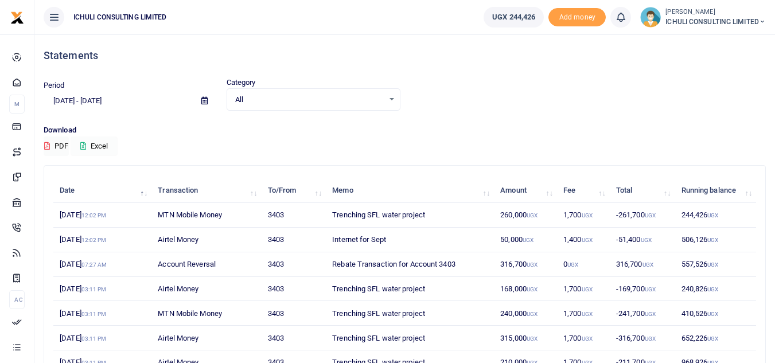
click at [104, 146] on button "Excel" at bounding box center [94, 147] width 47 height 20
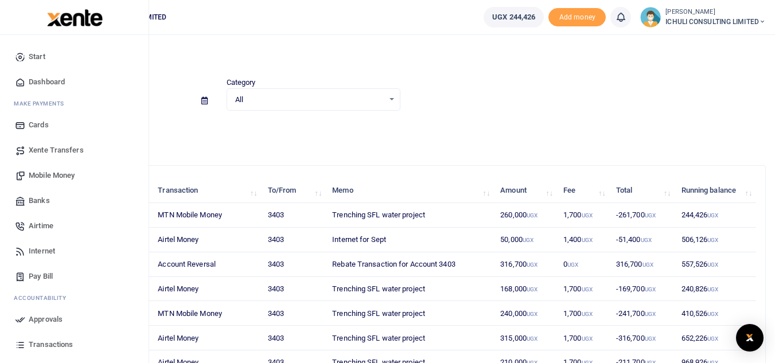
click at [69, 174] on span "Mobile Money" at bounding box center [52, 175] width 46 height 11
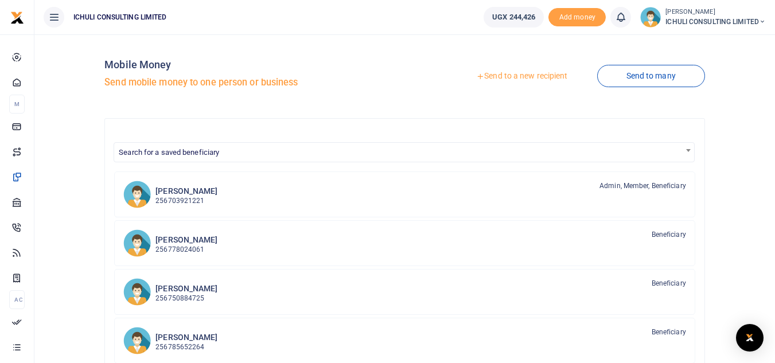
click at [497, 76] on link "Send to a new recipient" at bounding box center [522, 76] width 150 height 21
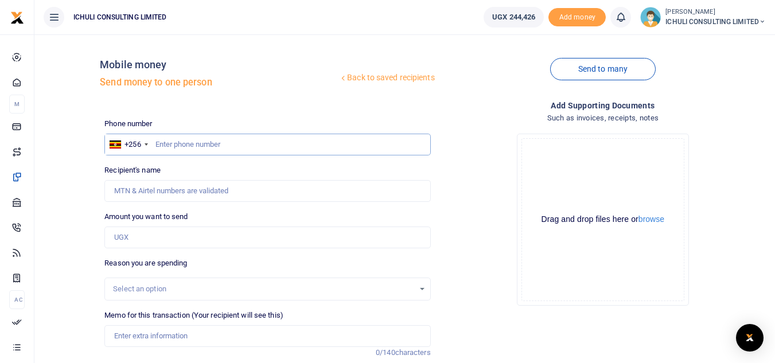
click at [196, 143] on input "text" at bounding box center [267, 145] width 326 height 22
paste input "778815742"
type input "778815742"
type input "[PERSON_NAME]"
type input "778815742"
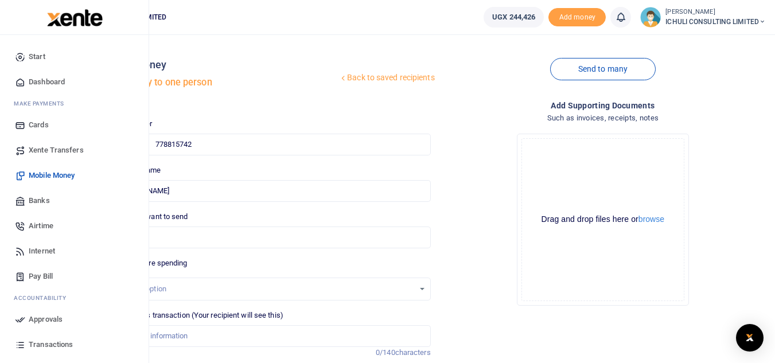
click at [57, 344] on span "Transactions" at bounding box center [51, 344] width 44 height 11
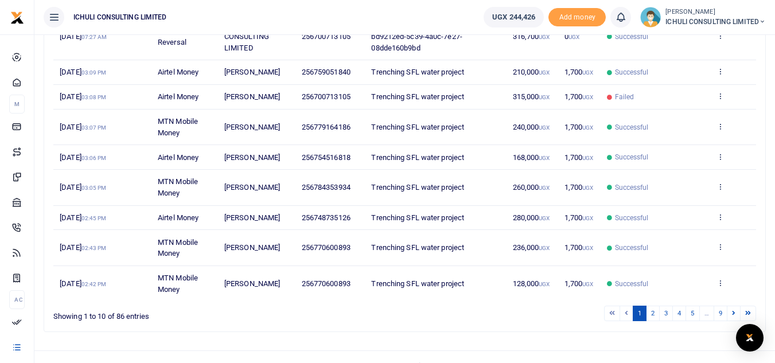
scroll to position [243, 0]
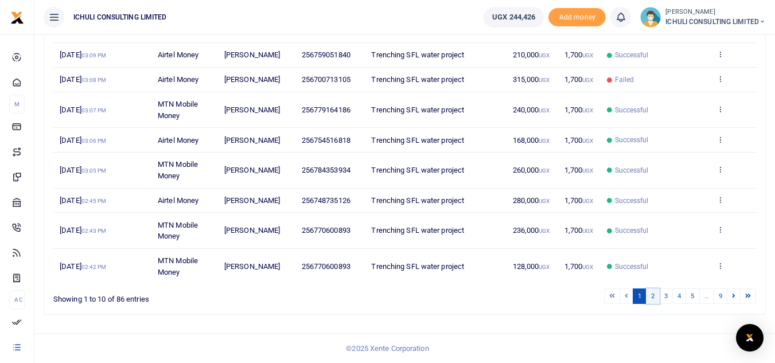
click at [653, 299] on link "2" at bounding box center [653, 296] width 14 height 15
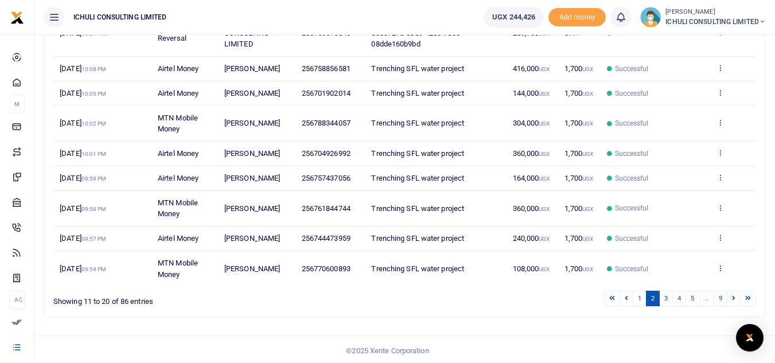
scroll to position [254, 0]
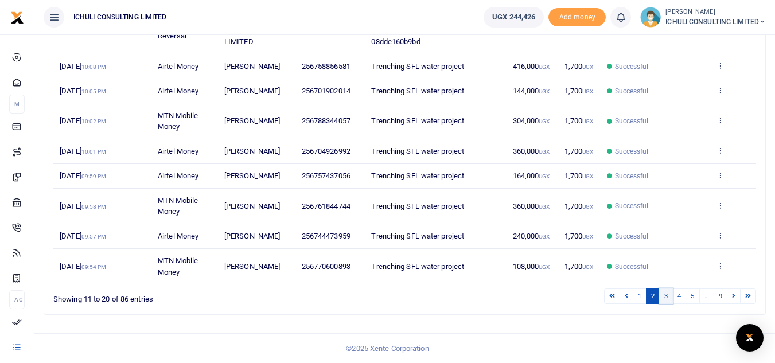
click at [665, 292] on link "3" at bounding box center [666, 296] width 14 height 15
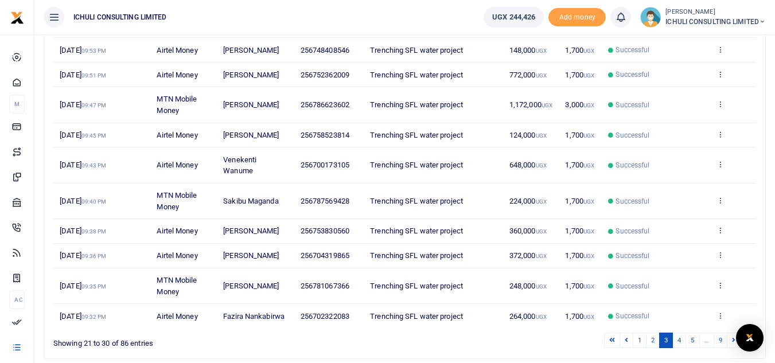
scroll to position [220, 0]
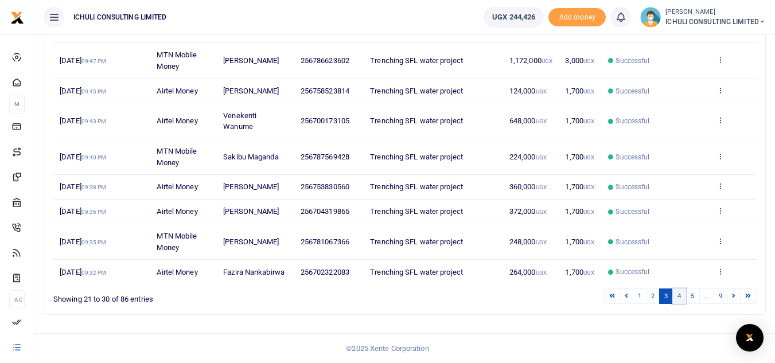
click at [680, 298] on link "4" at bounding box center [679, 296] width 14 height 15
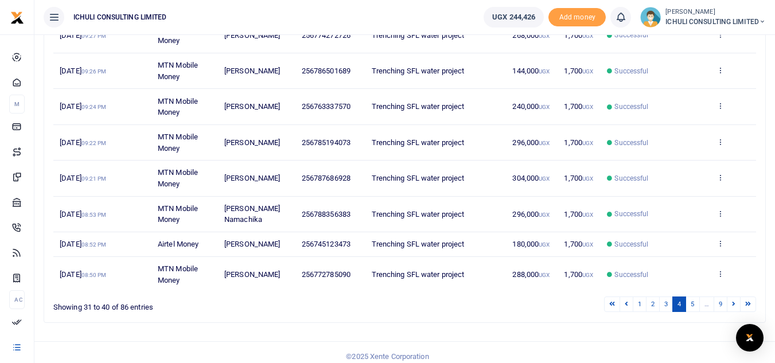
scroll to position [265, 0]
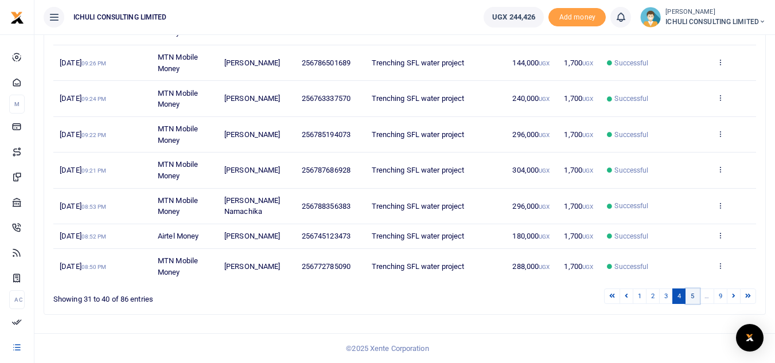
click at [693, 295] on link "5" at bounding box center [692, 296] width 14 height 15
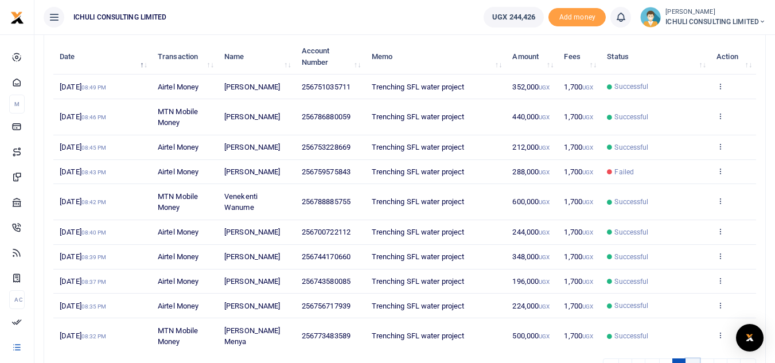
scroll to position [232, 0]
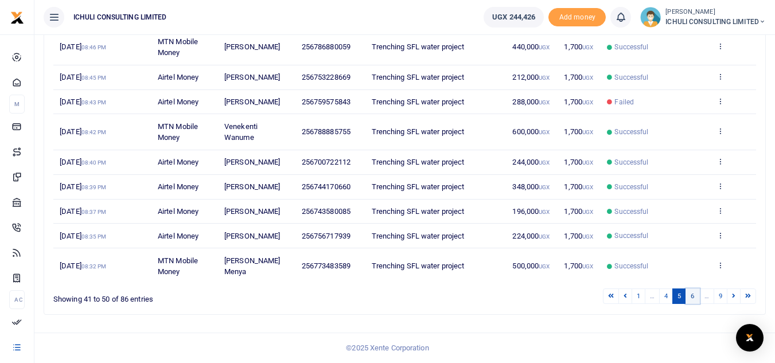
click at [694, 298] on link "6" at bounding box center [692, 296] width 14 height 15
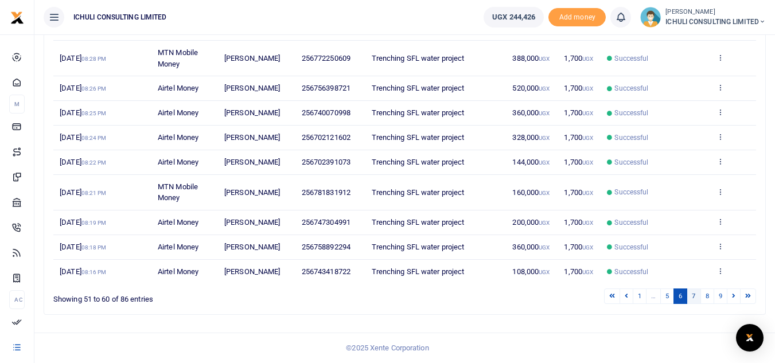
click at [692, 298] on link "7" at bounding box center [694, 296] width 14 height 15
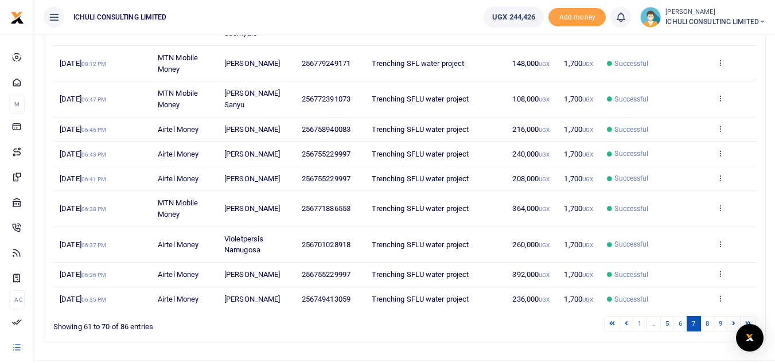
scroll to position [243, 0]
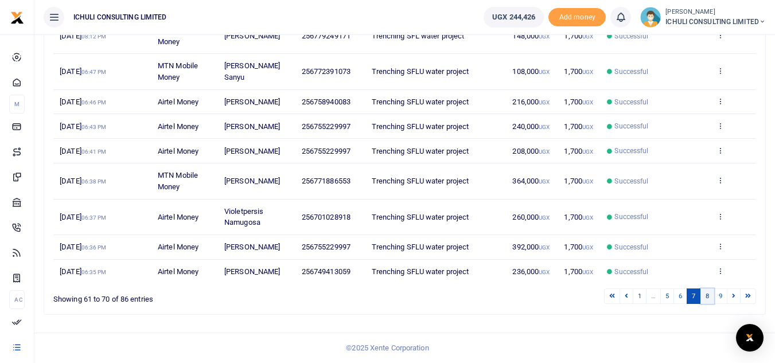
click at [707, 299] on link "8" at bounding box center [707, 296] width 14 height 15
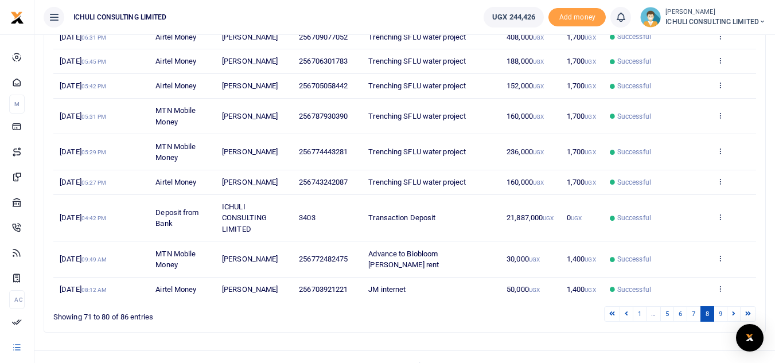
scroll to position [232, 0]
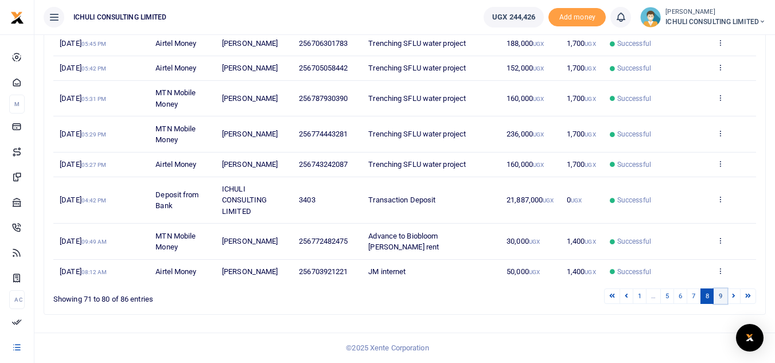
click at [718, 299] on link "9" at bounding box center [721, 296] width 14 height 15
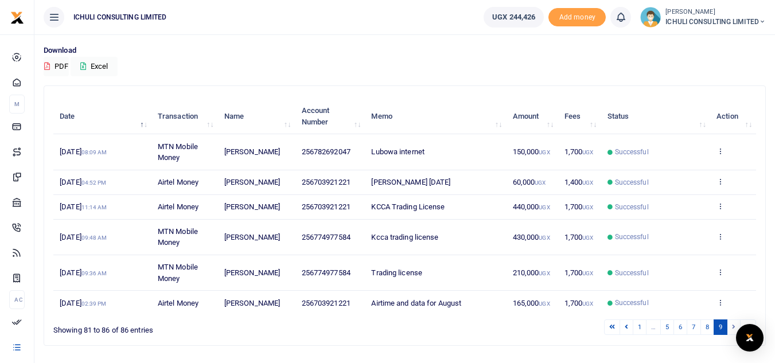
scroll to position [111, 0]
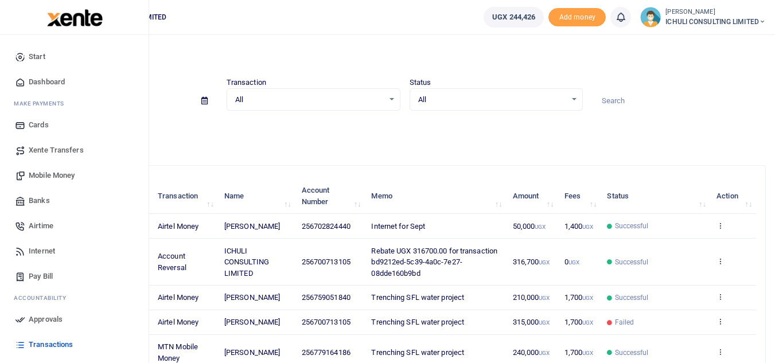
click at [53, 176] on span "Mobile Money" at bounding box center [52, 175] width 46 height 11
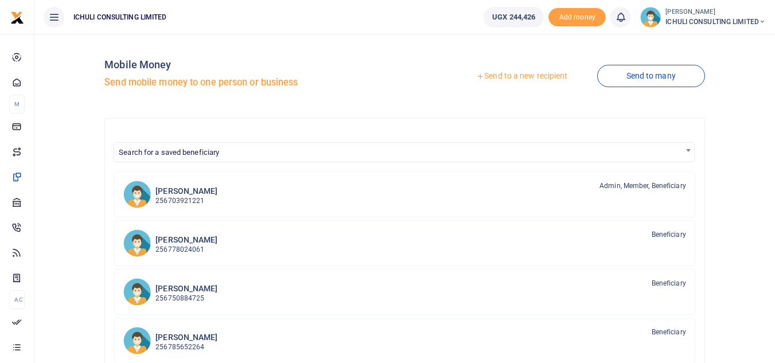
click at [491, 75] on link "Send to a new recipient" at bounding box center [522, 76] width 150 height 21
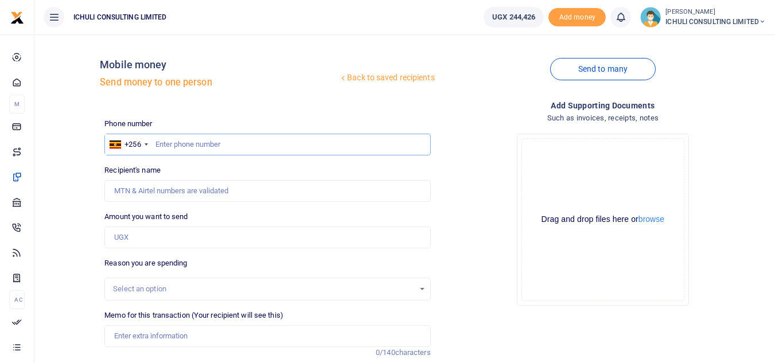
click at [182, 143] on input "text" at bounding box center [267, 145] width 326 height 22
